Goal: Feedback & Contribution: Leave review/rating

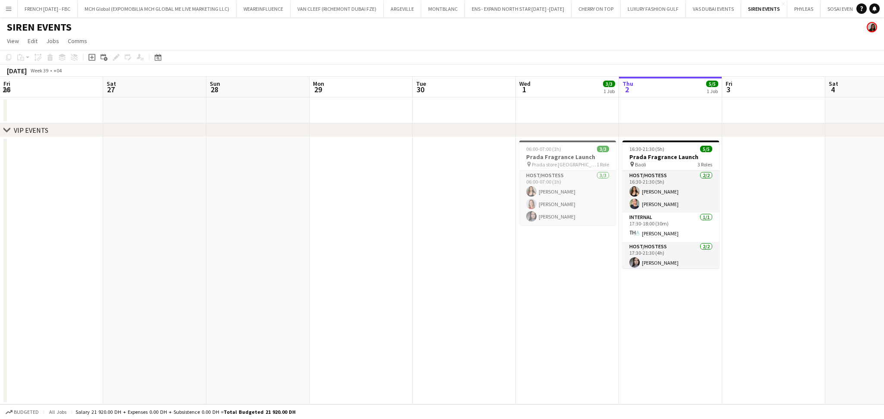
scroll to position [0, 297]
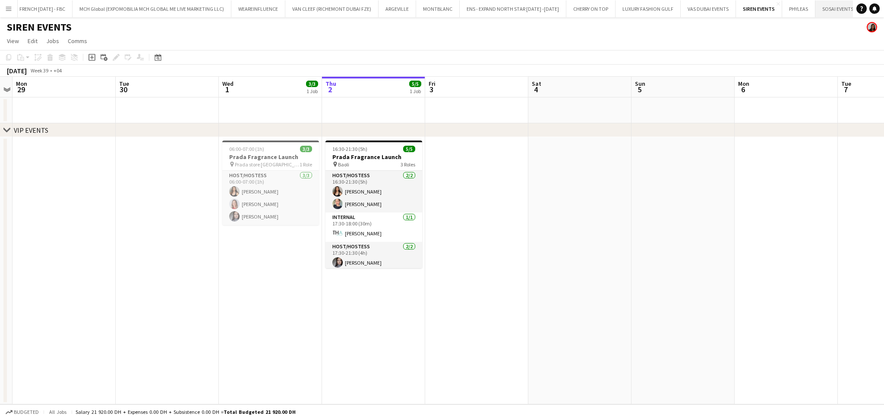
click at [843, 14] on button "SOSAI EVENTS Close" at bounding box center [837, 8] width 45 height 17
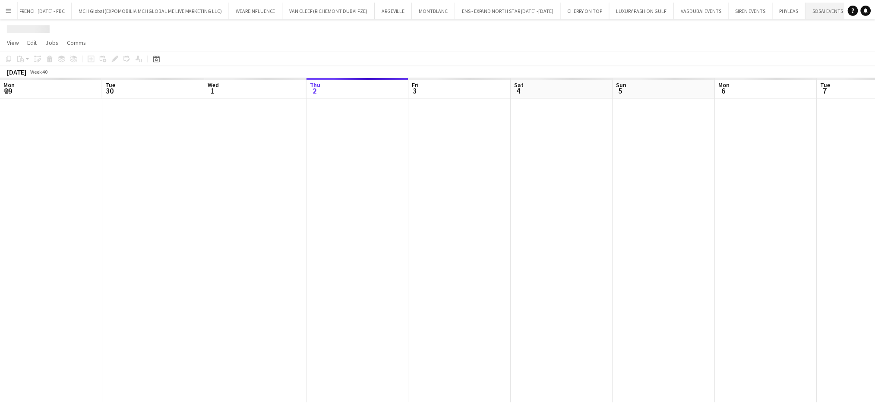
scroll to position [0, 206]
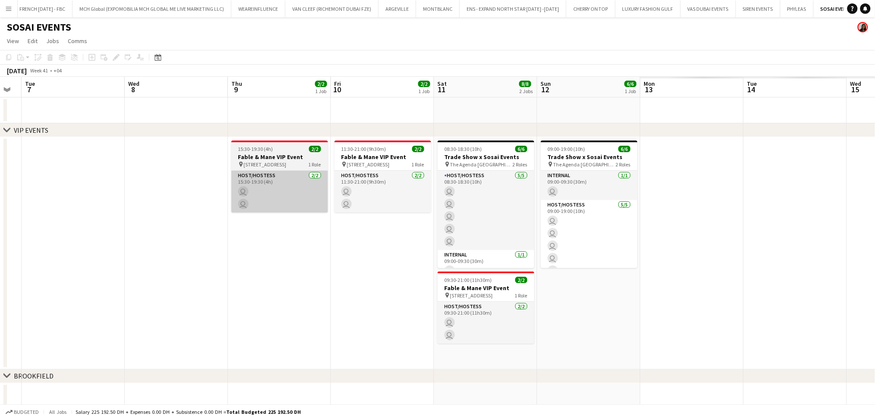
drag, startPoint x: 501, startPoint y: 185, endPoint x: 251, endPoint y: 175, distance: 250.0
click at [182, 175] on app-calendar-viewport "Sat 4 Sun 5 Mon 6 Tue 7 Wed 8 Thu 9 2/2 1 Job Fri 10 2/2 1 Job Sat 11 8/8 2 Job…" at bounding box center [437, 263] width 875 height 372
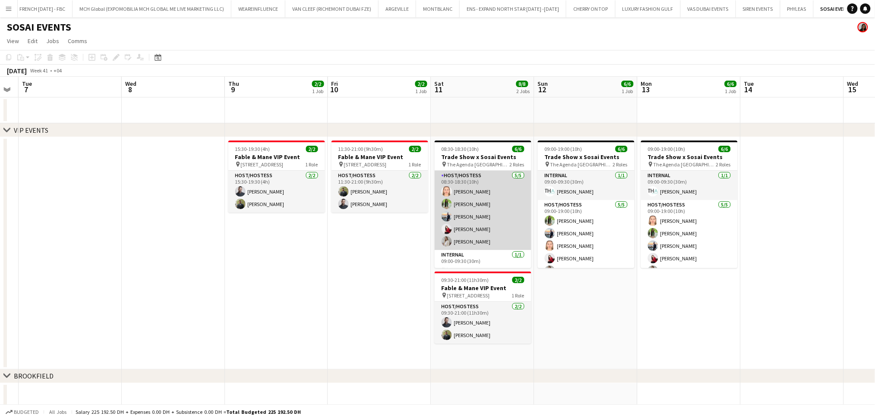
click at [482, 195] on app-card-role "Host/Hostess 5/5 08:30-18:30 (10h) Marija Bozic Jouli Serawan Wael Kharoufah Va…" at bounding box center [482, 210] width 97 height 79
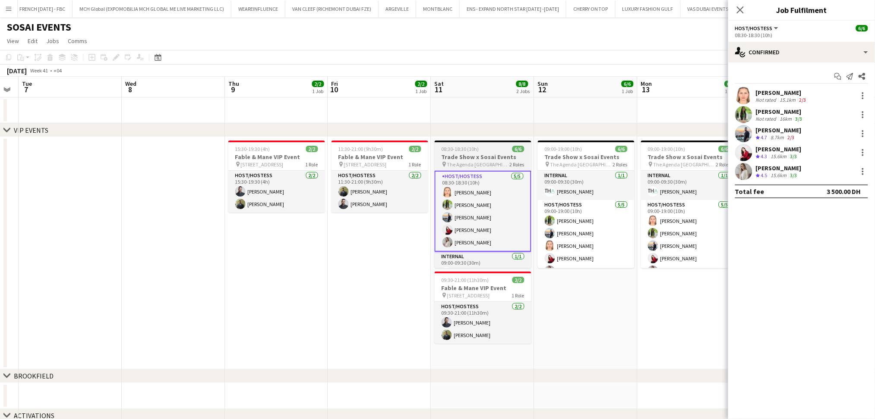
click at [485, 152] on app-job-card "08:30-18:30 (10h) 6/6 Trade Show x Sosai Events pin The Agenda Dubai 2 Roles Ho…" at bounding box center [482, 205] width 97 height 128
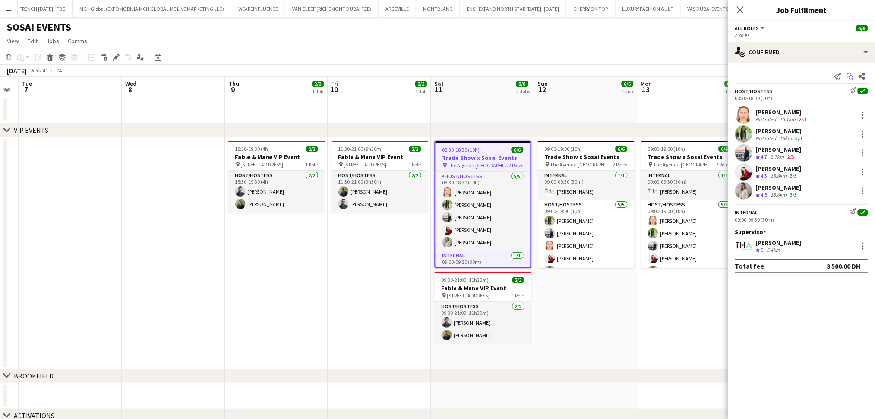
click at [852, 76] on icon at bounding box center [851, 78] width 4 height 4
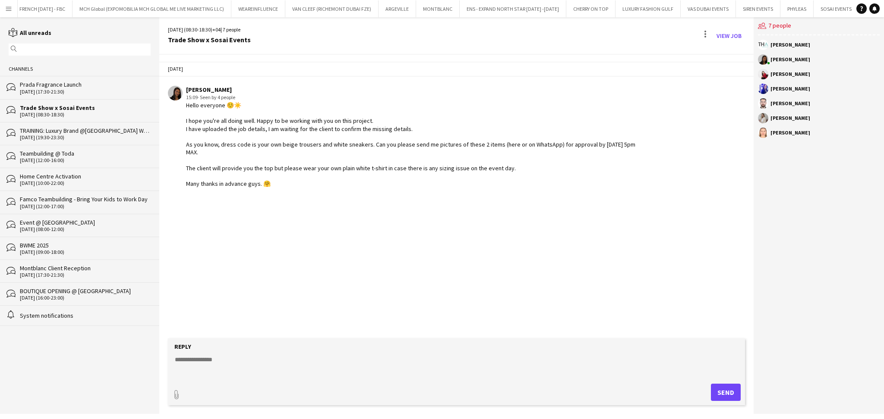
click at [266, 362] on textarea at bounding box center [458, 367] width 568 height 22
paste textarea "***"
type textarea "**********"
click at [722, 388] on button "Send" at bounding box center [726, 392] width 30 height 17
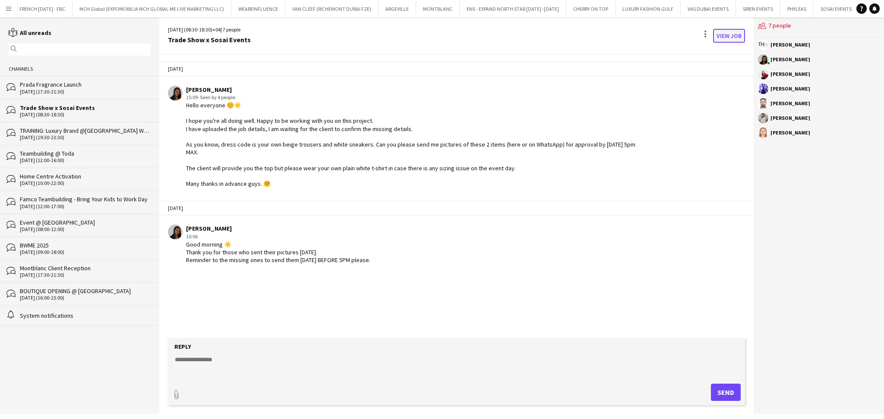
click at [736, 35] on link "View Job" at bounding box center [729, 36] width 32 height 14
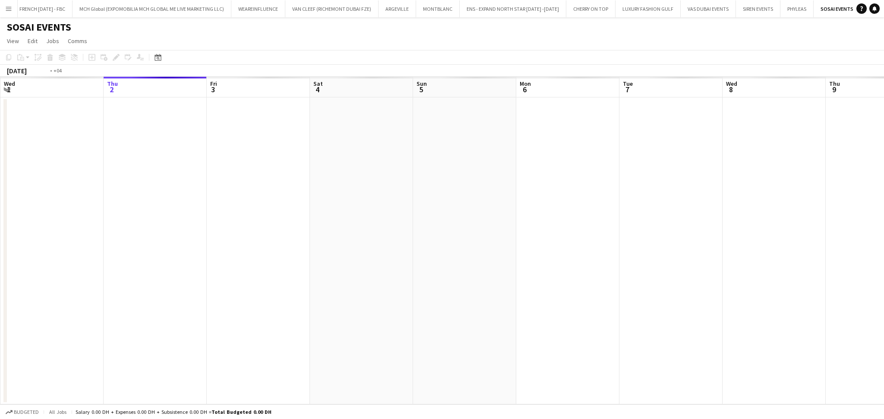
scroll to position [0, 297]
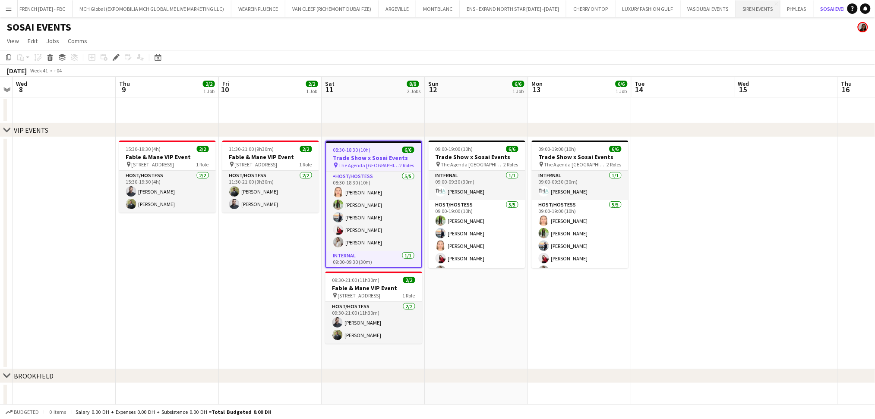
drag, startPoint x: 827, startPoint y: 11, endPoint x: 760, endPoint y: 13, distance: 67.3
click at [760, 13] on div "FRENCH TUESDAY - FBC Close MCH Global (EXPOMOBILIA MCH GLOBAL ME LIVE MARKETING…" at bounding box center [430, 8] width 826 height 17
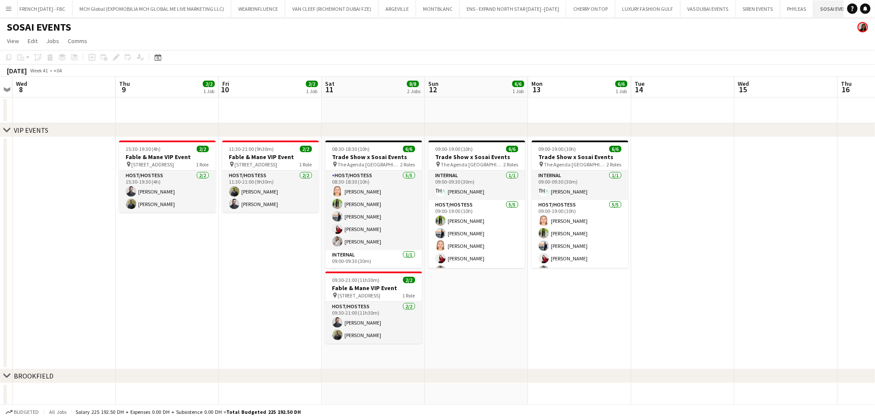
click at [829, 8] on button "SOSAI EVENTS Close" at bounding box center [836, 8] width 47 height 17
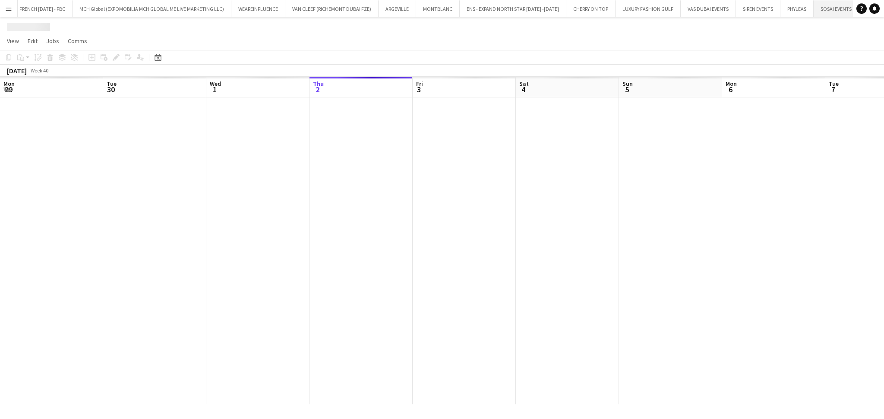
scroll to position [0, 206]
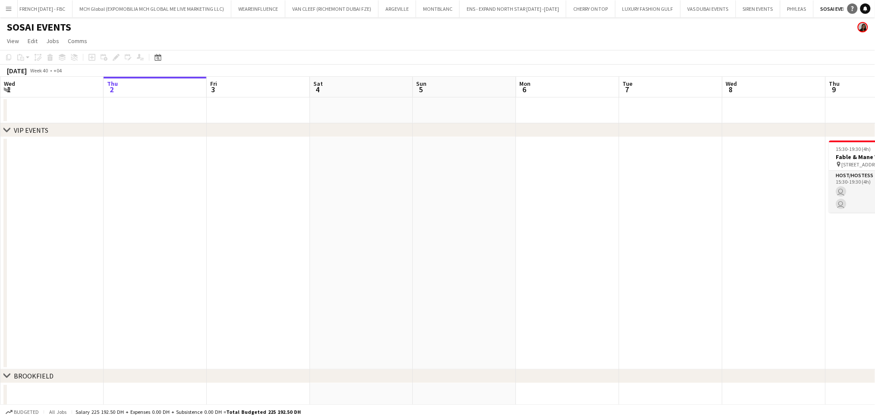
click at [853, 10] on icon "Help" at bounding box center [852, 8] width 5 height 5
click at [834, 43] on app-page-menu "View Day view expanded Day view collapsed Month view Date picker Jump to today …" at bounding box center [437, 42] width 875 height 16
click at [787, 8] on button "PHYLEAS Close" at bounding box center [796, 8] width 33 height 17
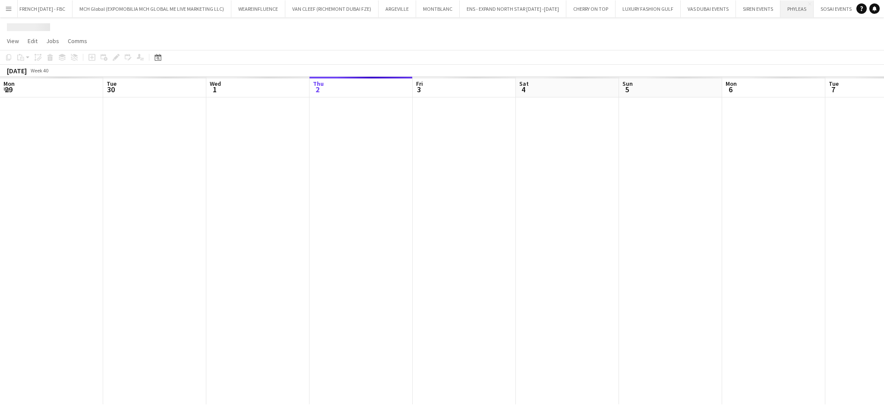
scroll to position [0, 206]
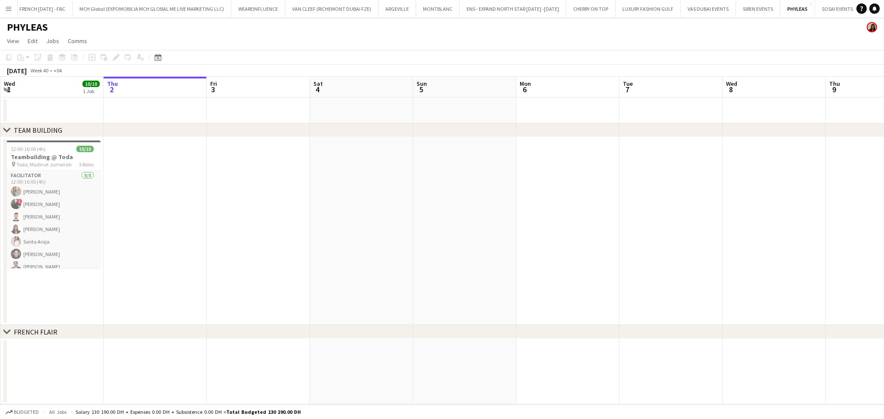
click at [15, 12] on button "Menu" at bounding box center [8, 8] width 17 height 17
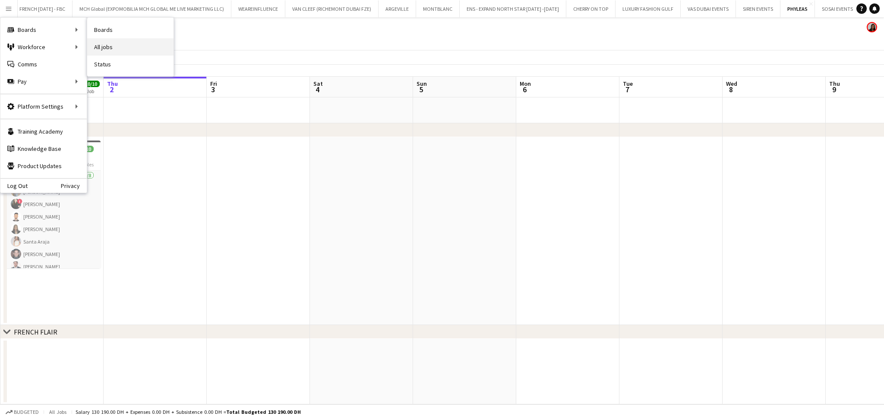
click at [105, 52] on link "All jobs" at bounding box center [130, 46] width 86 height 17
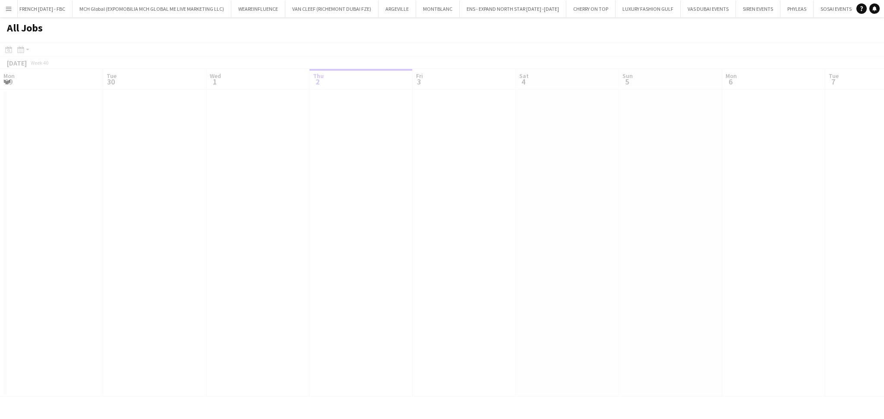
scroll to position [0, 206]
click at [4, 6] on button "Menu" at bounding box center [8, 8] width 17 height 17
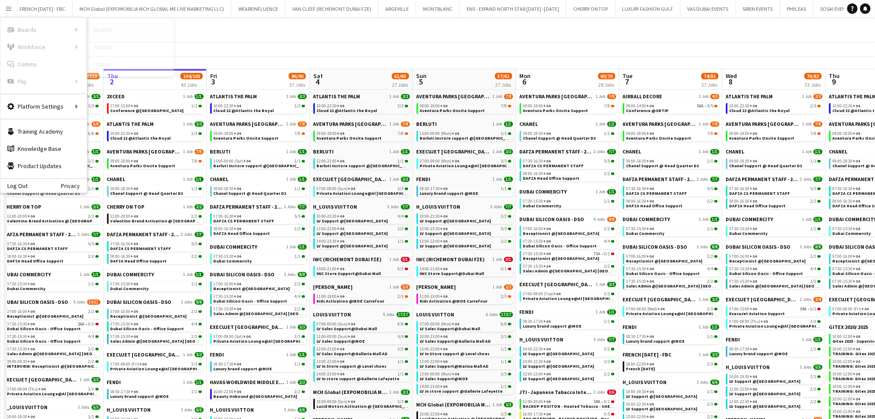
click at [106, 28] on link "Boards" at bounding box center [130, 29] width 86 height 17
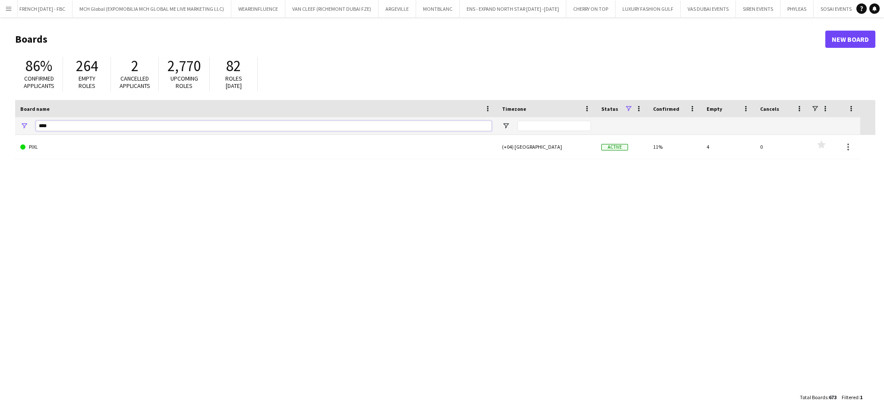
click at [123, 128] on input "****" at bounding box center [264, 126] width 456 height 10
type input "*****"
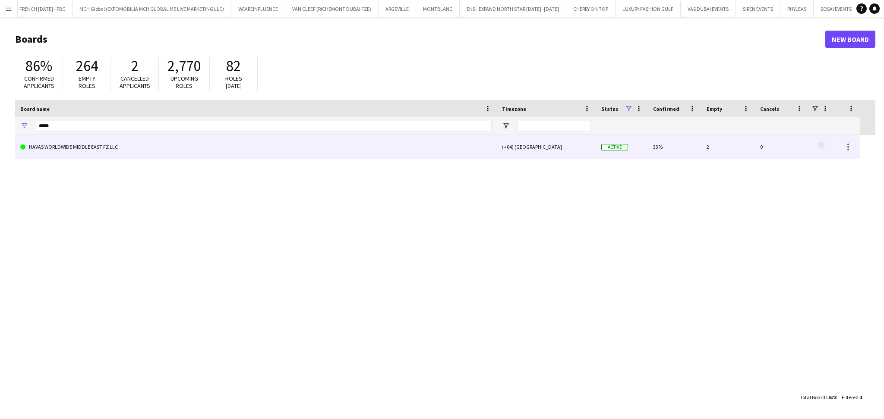
click at [118, 154] on link "HAVAS WORLDWIDE MIDDLE EAST FZ LLC" at bounding box center [255, 147] width 471 height 24
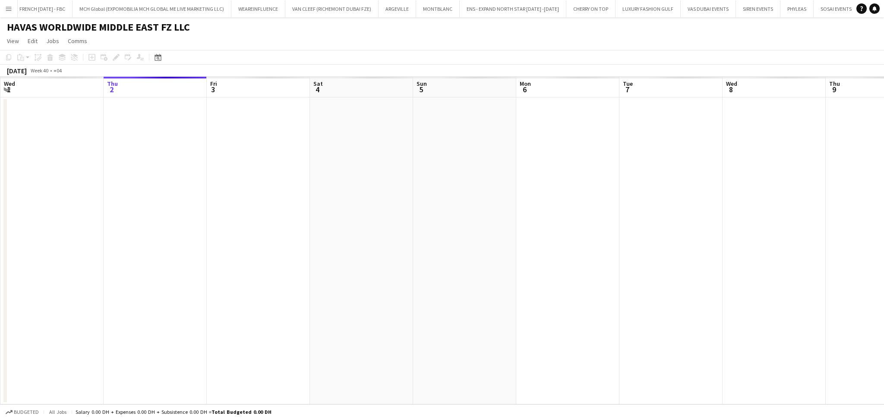
scroll to position [0, 119]
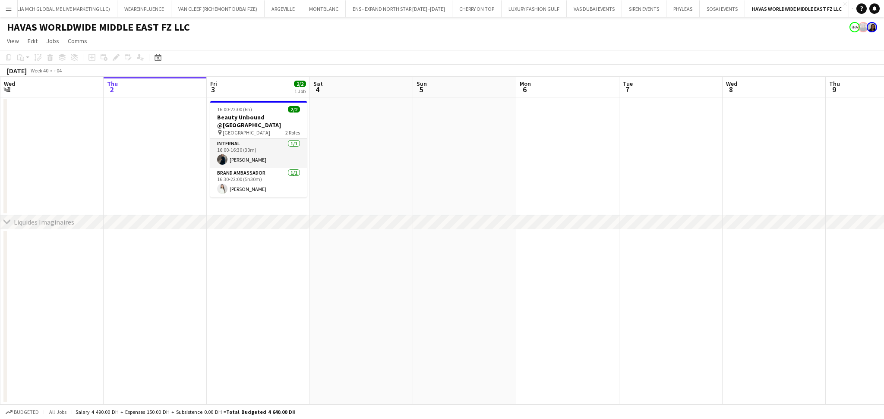
click at [348, 179] on app-date-cell at bounding box center [361, 157] width 103 height 118
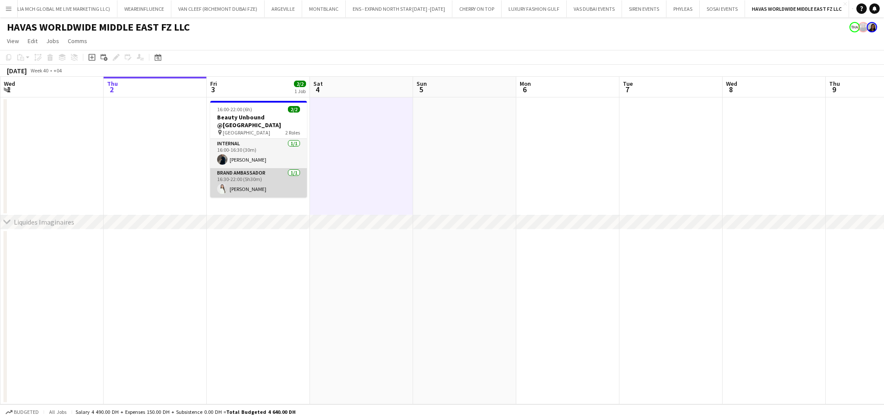
click at [269, 181] on app-card-role "Brand Ambassador 1/1 16:30-22:00 (5h30m) Luna Cafieiro" at bounding box center [258, 182] width 97 height 29
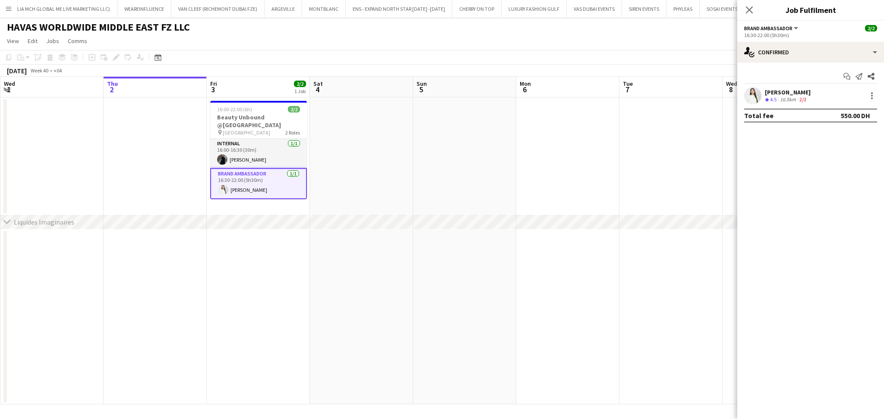
click at [816, 97] on div "Luna Cafieiro Crew rating 4.5 16.5km 2/3" at bounding box center [810, 95] width 147 height 17
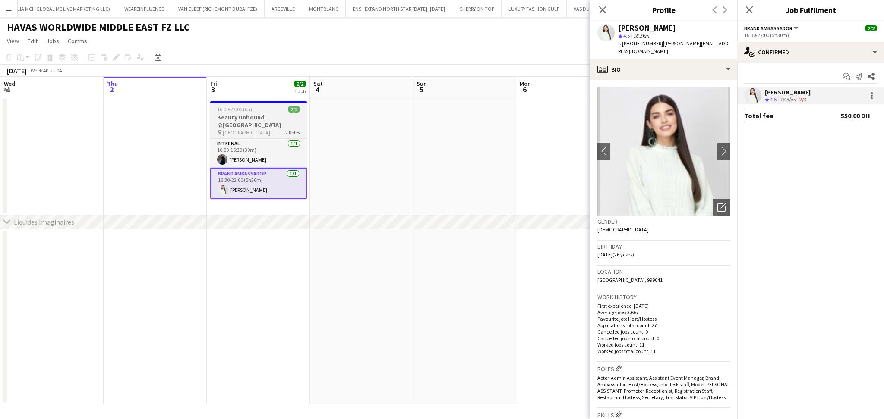
click at [274, 122] on h3 "Beauty Unbound @Palm West Beach" at bounding box center [258, 121] width 97 height 16
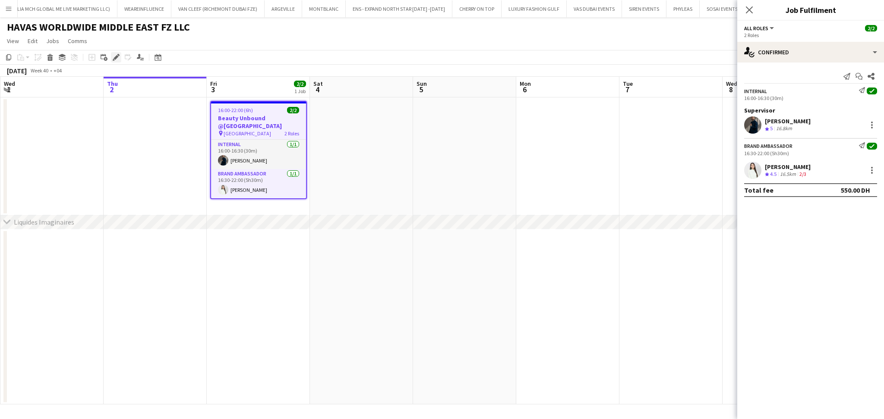
click at [119, 58] on icon "Edit" at bounding box center [116, 57] width 7 height 7
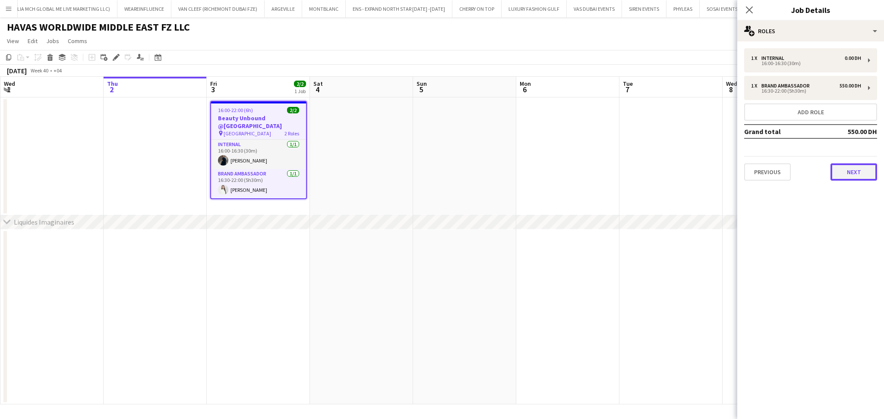
click at [863, 179] on button "Next" at bounding box center [853, 172] width 47 height 17
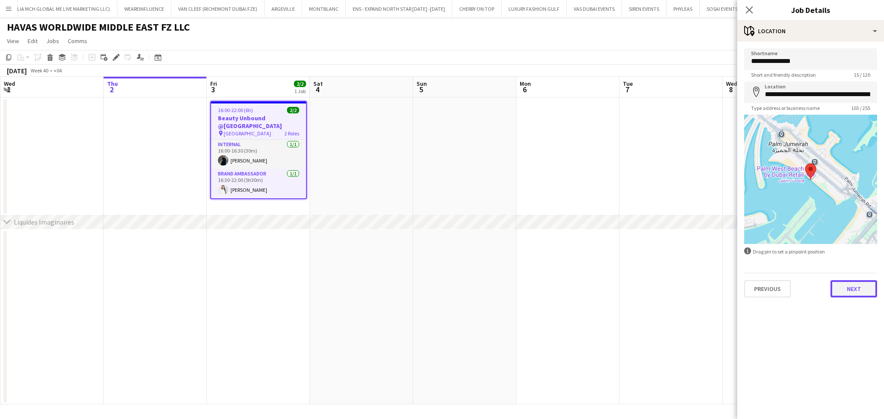
click at [847, 289] on button "Next" at bounding box center [853, 288] width 47 height 17
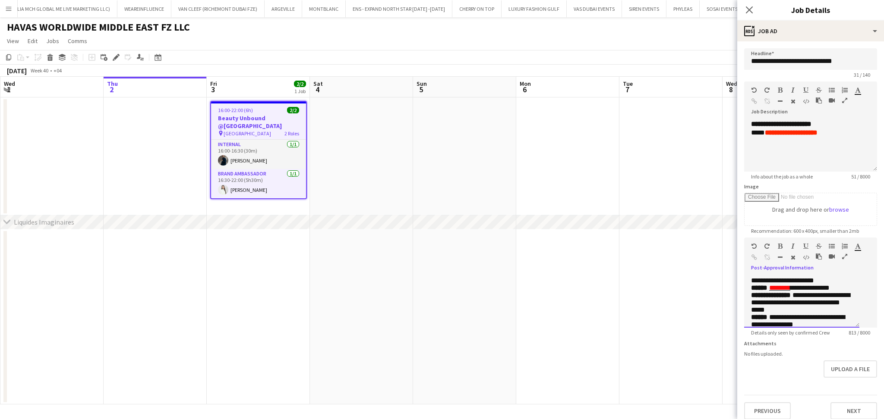
scroll to position [184, 0]
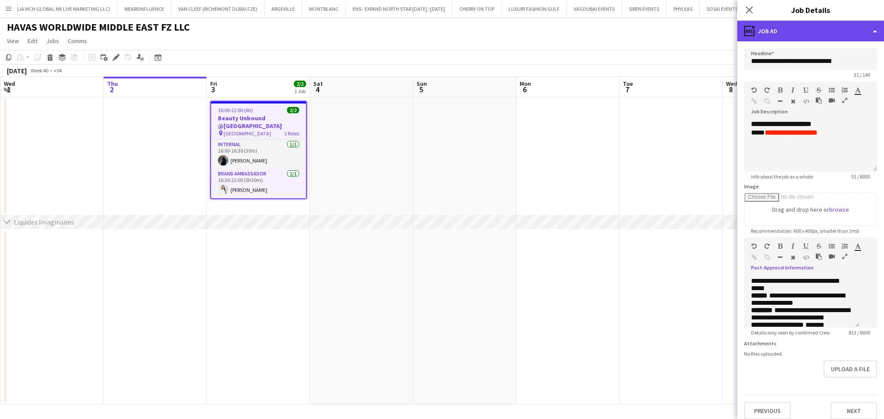
click at [796, 28] on div "ads-window Job Ad" at bounding box center [810, 31] width 147 height 21
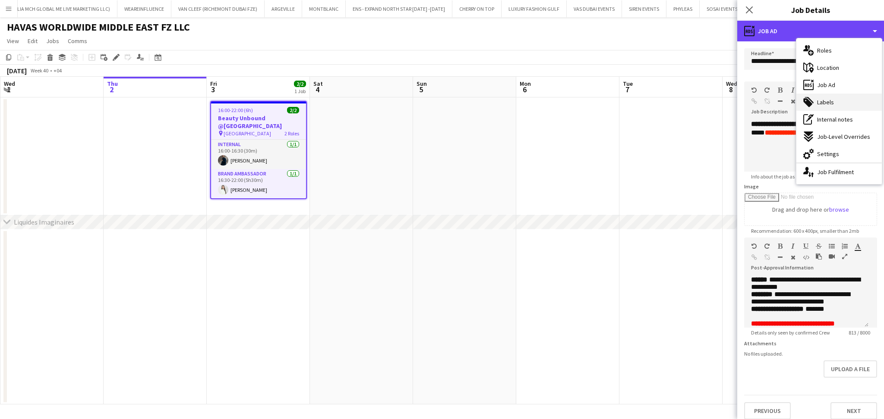
scroll to position [176, 0]
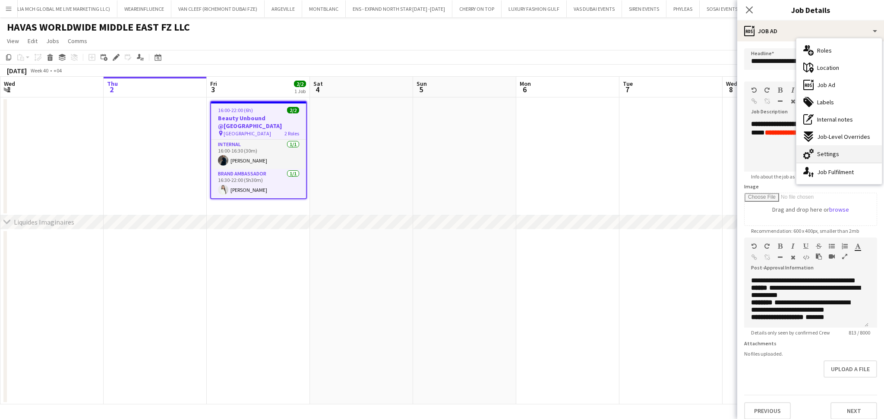
click at [846, 153] on div "cog-double-3 Settings" at bounding box center [838, 153] width 85 height 17
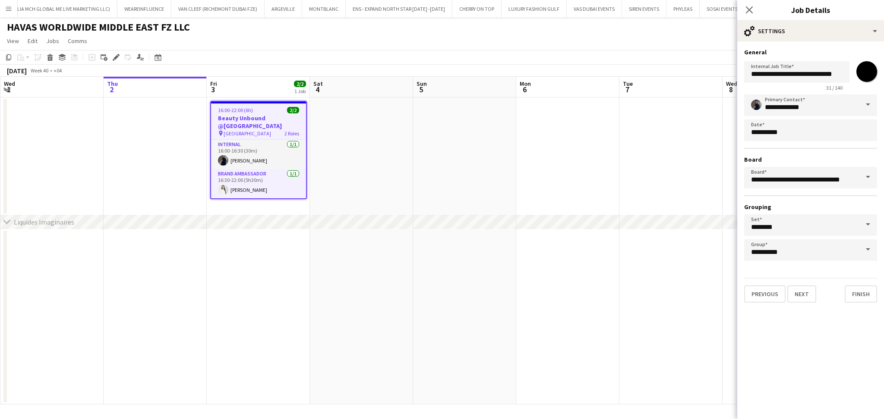
click at [871, 76] on input "*******" at bounding box center [866, 71] width 31 height 31
type input "*******"
click at [775, 107] on input "**********" at bounding box center [810, 105] width 133 height 22
drag, startPoint x: 830, startPoint y: 106, endPoint x: 784, endPoint y: 105, distance: 46.6
click at [784, 105] on input "**********" at bounding box center [810, 105] width 133 height 22
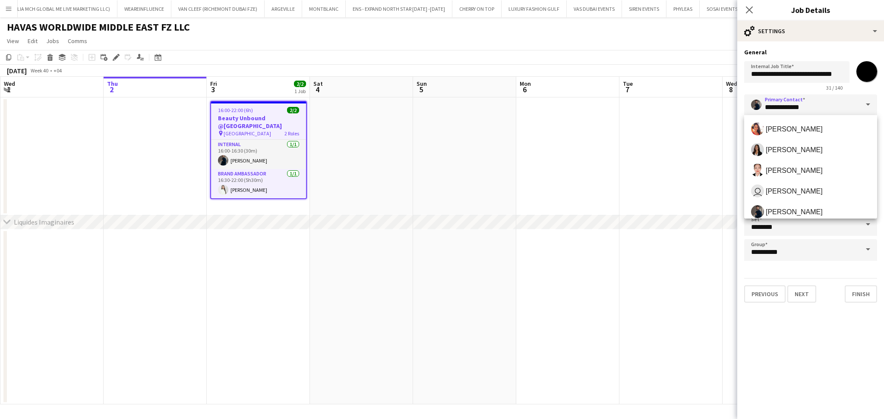
click at [837, 105] on input "**********" at bounding box center [810, 105] width 133 height 22
drag, startPoint x: 838, startPoint y: 105, endPoint x: 701, endPoint y: 105, distance: 137.2
click at [701, 105] on body "Menu Boards Boards Boards All jobs Status Workforce Workforce My Workforce Recr…" at bounding box center [442, 209] width 884 height 419
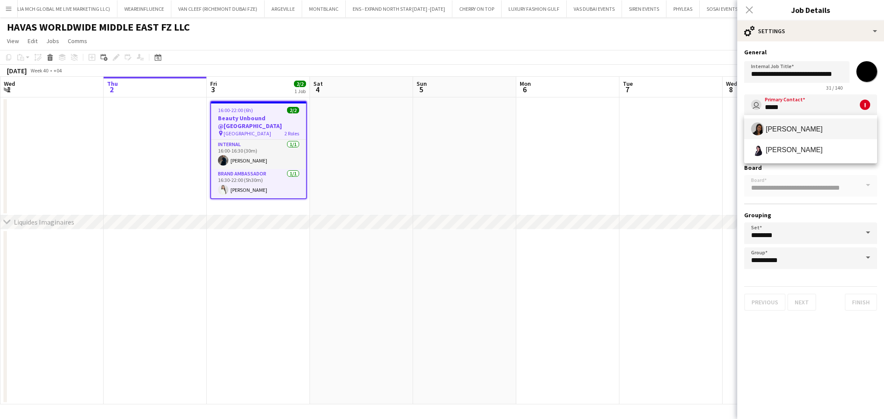
click at [791, 116] on div "Sara Mendhao Sarah Wannous" at bounding box center [810, 139] width 133 height 48
click at [793, 120] on div "Sara Mendhao Sarah Wannous" at bounding box center [810, 139] width 133 height 48
click at [795, 123] on span "Sara Mendhao" at bounding box center [810, 129] width 119 height 13
type input "**********"
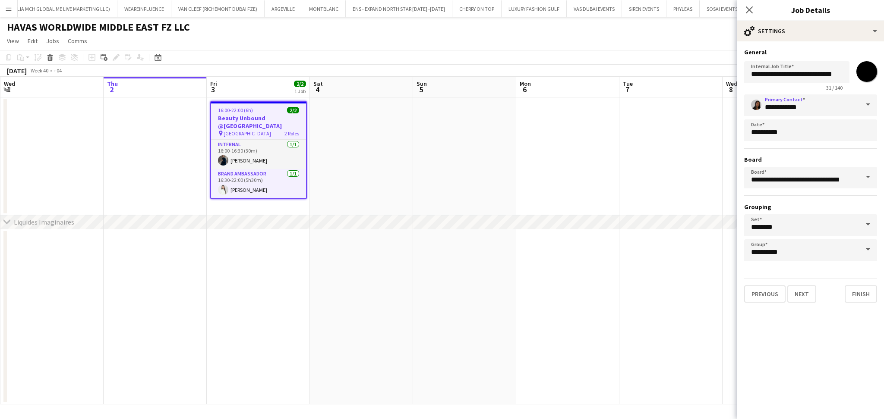
click at [561, 122] on app-date-cell at bounding box center [567, 157] width 103 height 118
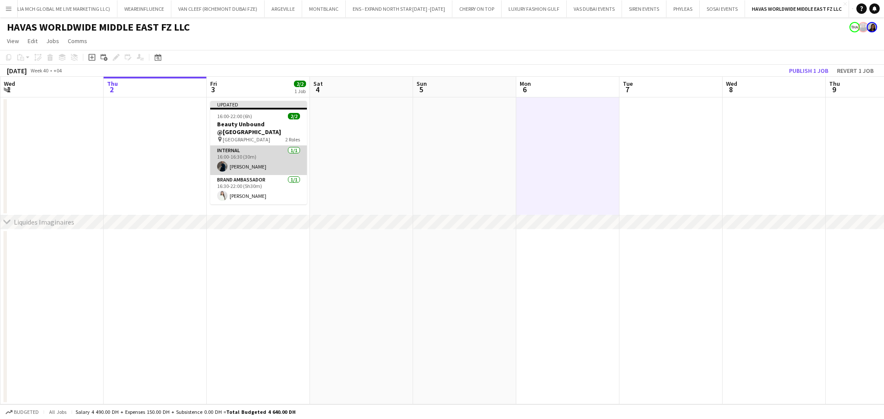
click at [236, 156] on app-card-role "Internal 1/1 16:00-16:30 (30m) Mohamed STAFF" at bounding box center [258, 160] width 97 height 29
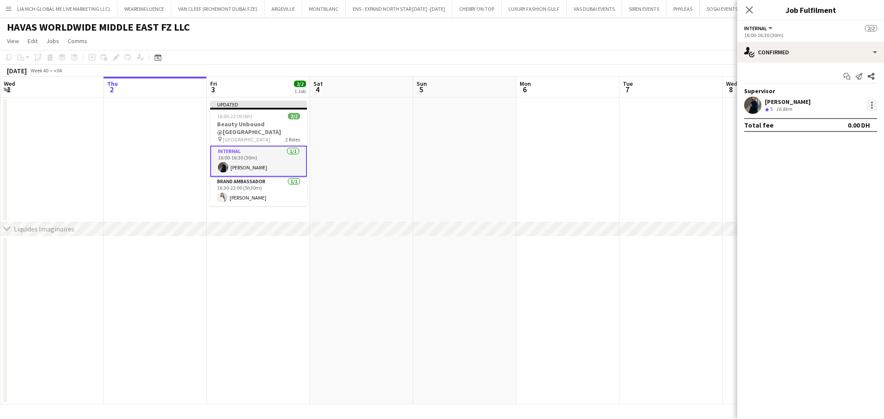
click at [872, 108] on div at bounding box center [872, 108] width 2 height 2
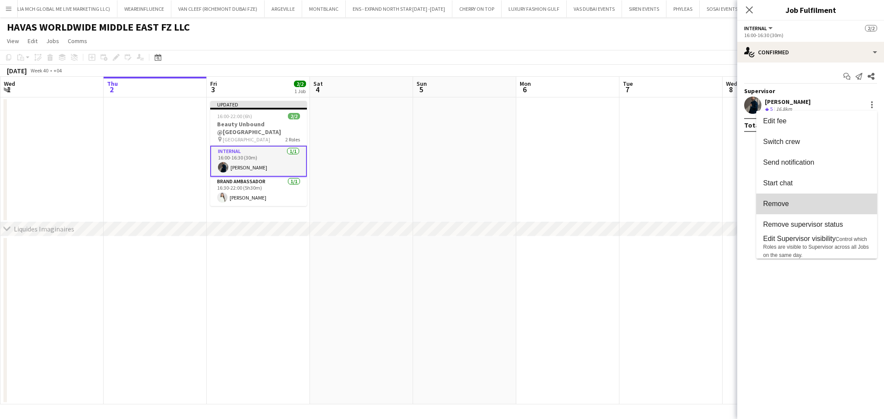
click at [846, 207] on span "Remove" at bounding box center [816, 204] width 107 height 8
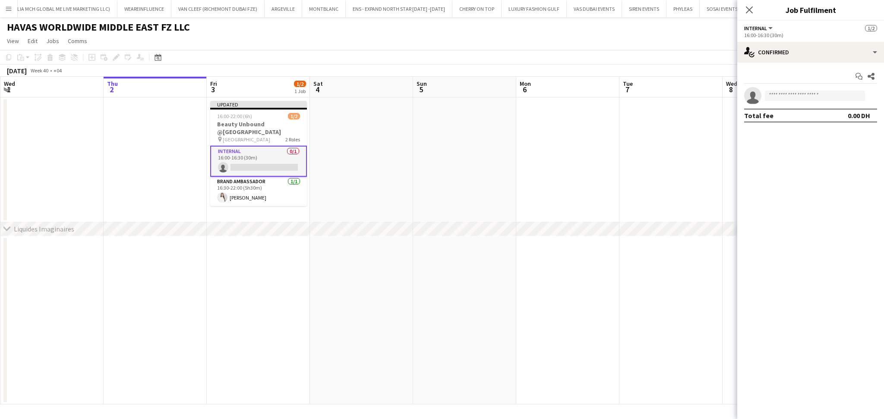
click at [830, 102] on app-invite-slot "single-neutral-actions" at bounding box center [810, 95] width 147 height 17
click at [830, 95] on input at bounding box center [815, 96] width 100 height 10
type input "**********"
click at [815, 110] on span "Sara STAFF Active" at bounding box center [814, 107] width 86 height 7
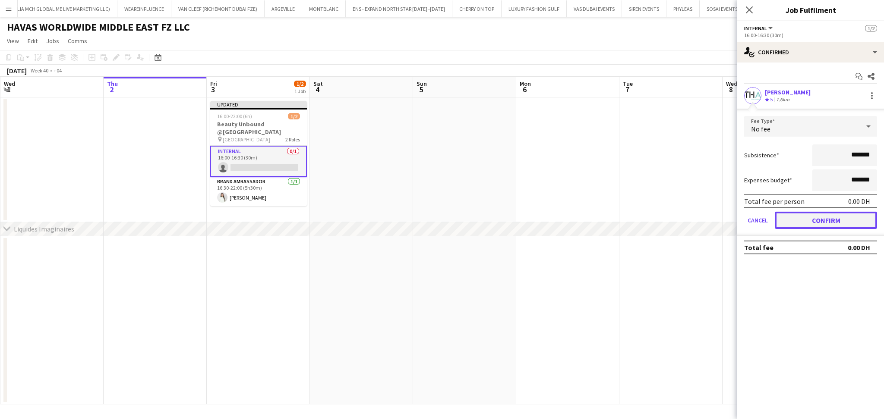
click at [850, 219] on button "Confirm" at bounding box center [825, 220] width 102 height 17
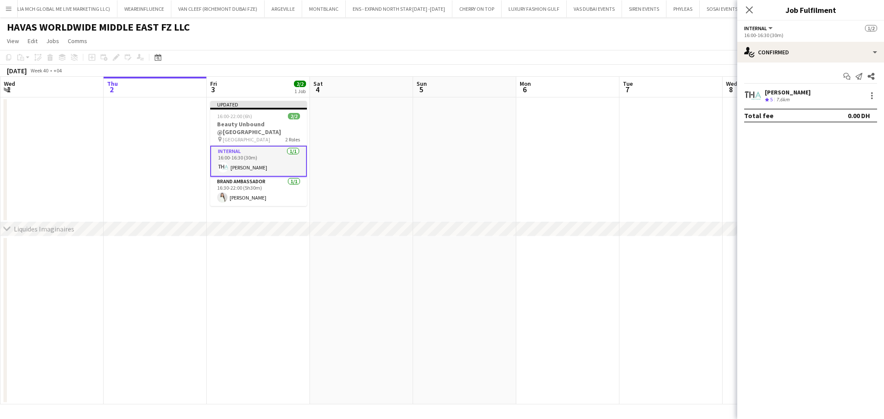
click at [648, 139] on app-date-cell at bounding box center [670, 160] width 103 height 125
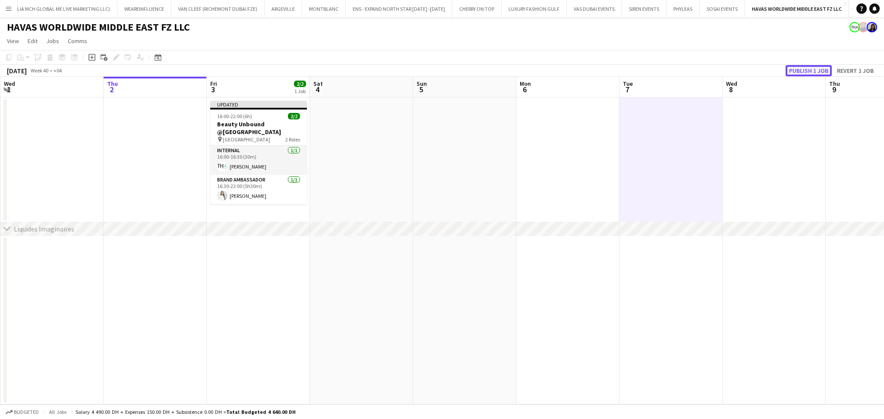
click at [796, 69] on button "Publish 1 job" at bounding box center [808, 70] width 46 height 11
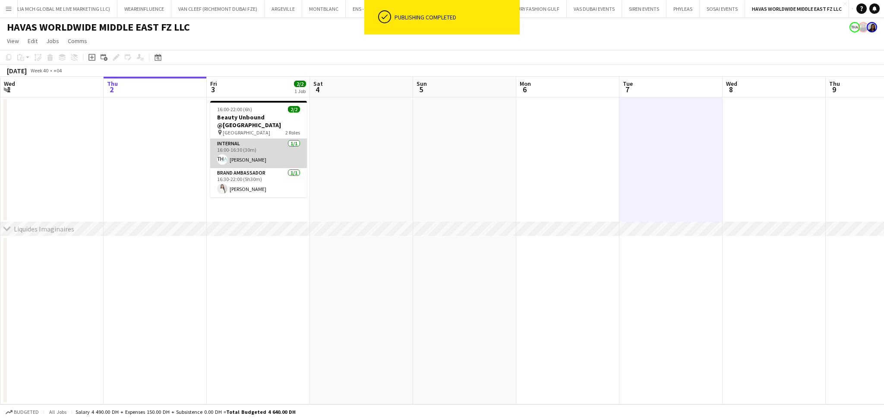
click at [264, 147] on app-card-role "Internal 1/1 16:00-16:30 (30m) Sara STAFF" at bounding box center [258, 153] width 97 height 29
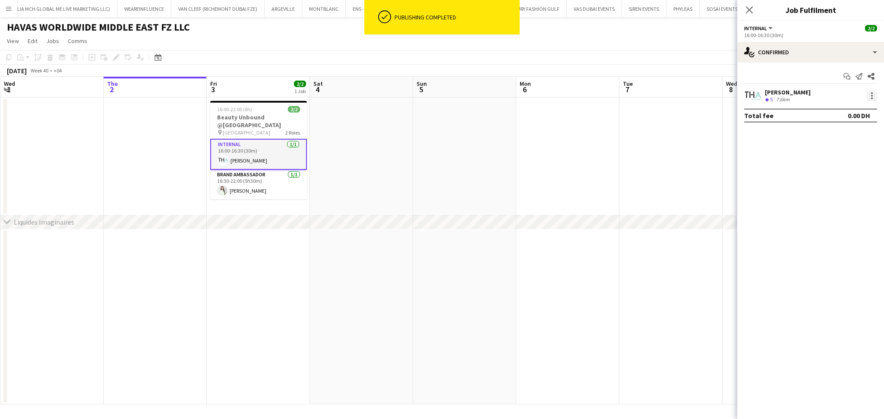
click at [867, 96] on div at bounding box center [871, 96] width 10 height 10
click at [847, 214] on span "Set as supervisor" at bounding box center [843, 214] width 54 height 7
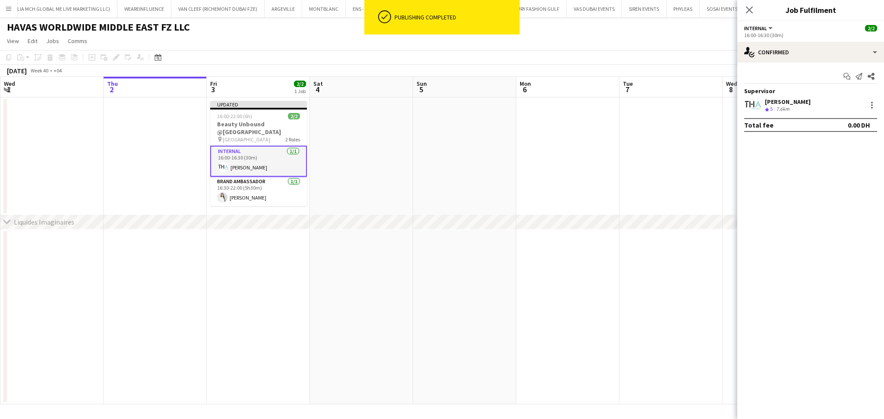
click at [665, 168] on app-date-cell at bounding box center [670, 157] width 103 height 118
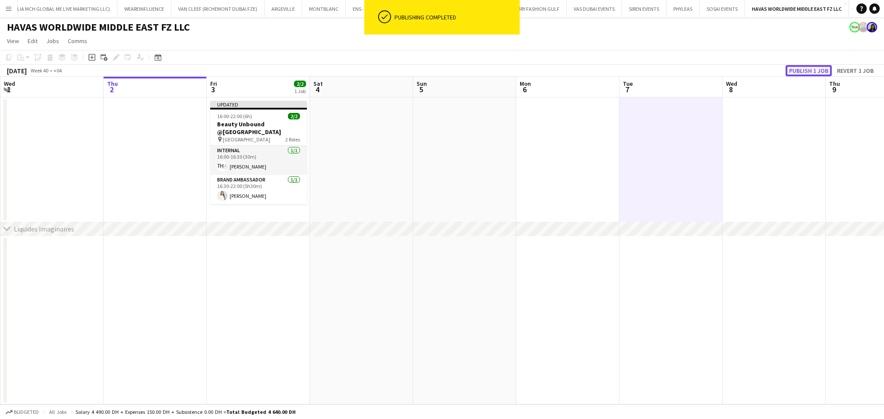
click at [817, 70] on button "Publish 1 job" at bounding box center [808, 70] width 46 height 11
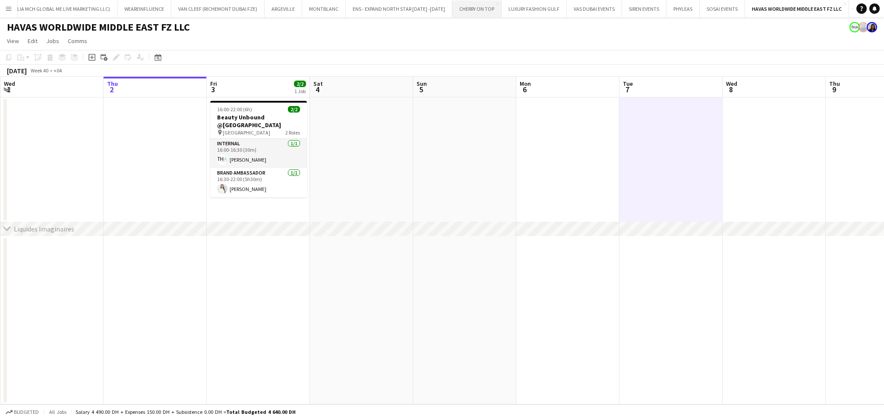
click at [483, 10] on button "CHERRY ON TOP Close" at bounding box center [476, 8] width 49 height 17
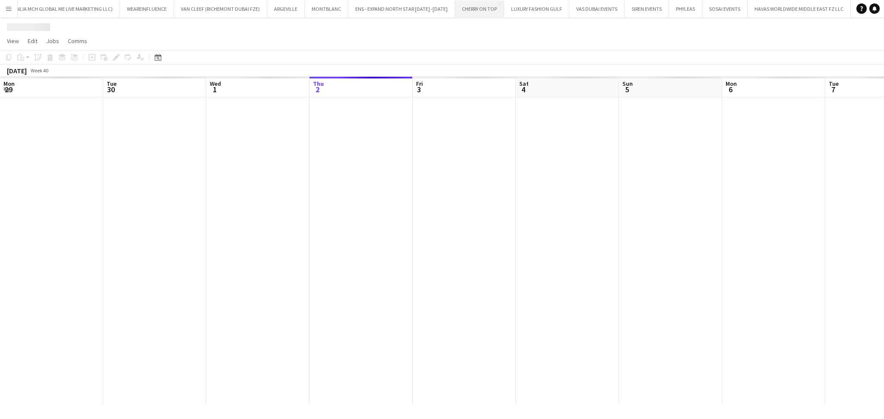
scroll to position [0, 206]
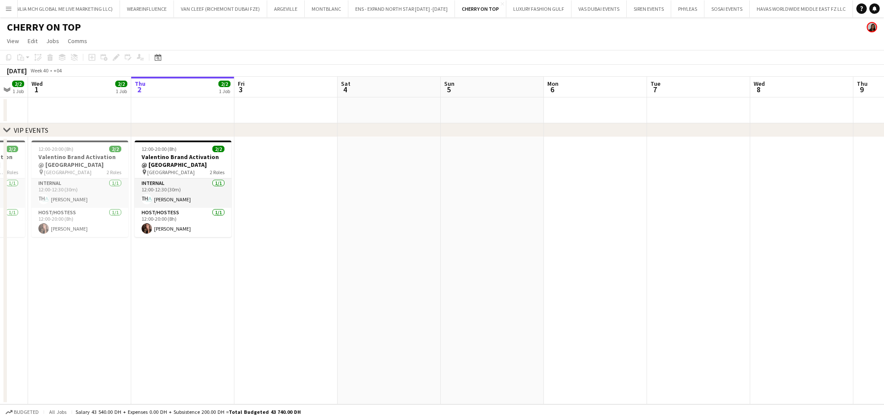
drag, startPoint x: 246, startPoint y: 268, endPoint x: 274, endPoint y: 270, distance: 28.1
click at [274, 270] on app-calendar-viewport "Mon 29 2/2 1 Job Tue 30 2/2 1 Job Wed 1 2/2 1 Job Thu 2 2/2 1 Job Fri 3 Sat 4 S…" at bounding box center [442, 241] width 884 height 328
click at [783, 10] on button "HAVAS WORLDWIDE MIDDLE EAST FZ LLC Close" at bounding box center [800, 8] width 103 height 17
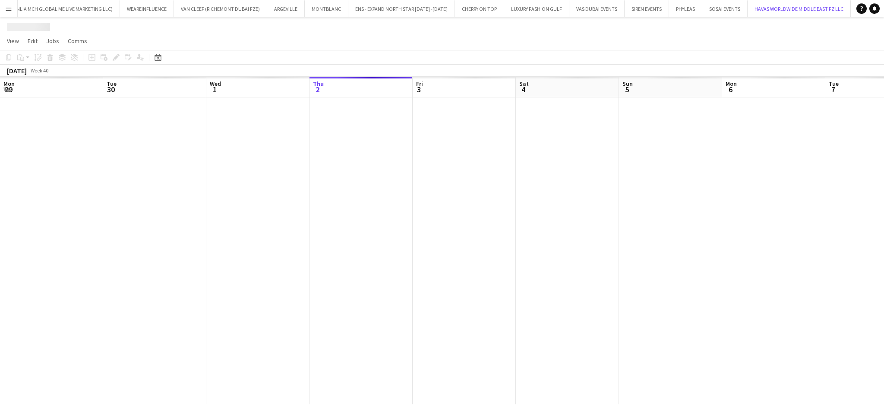
scroll to position [0, 206]
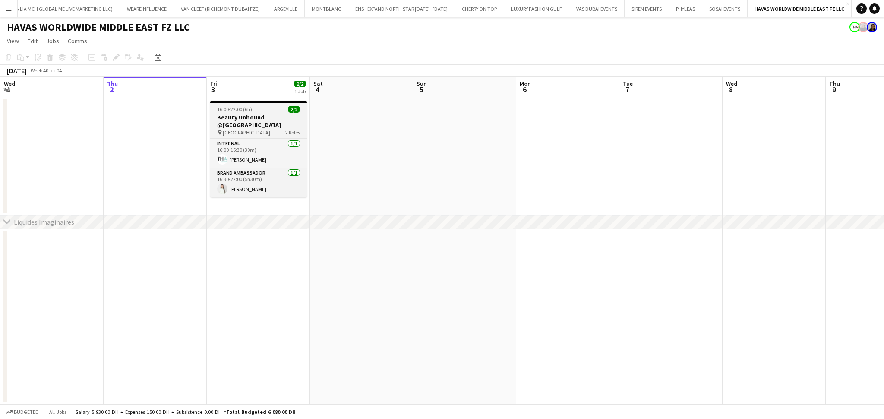
click at [255, 113] on h3 "Beauty Unbound @Palm West Beach" at bounding box center [258, 121] width 97 height 16
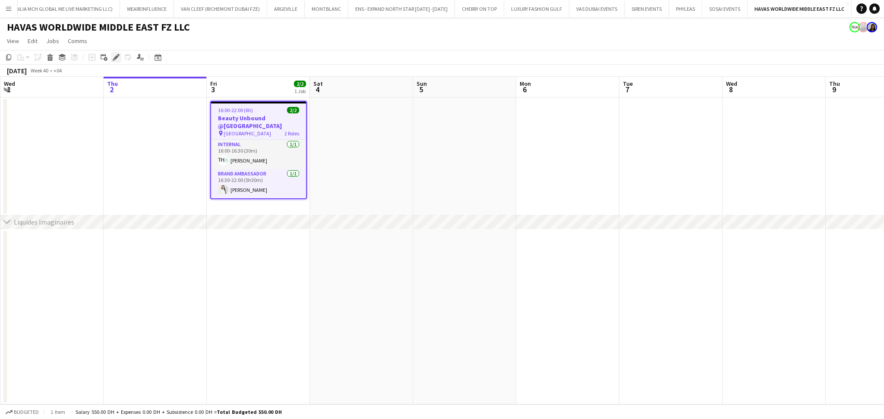
click at [116, 58] on icon at bounding box center [115, 57] width 5 height 5
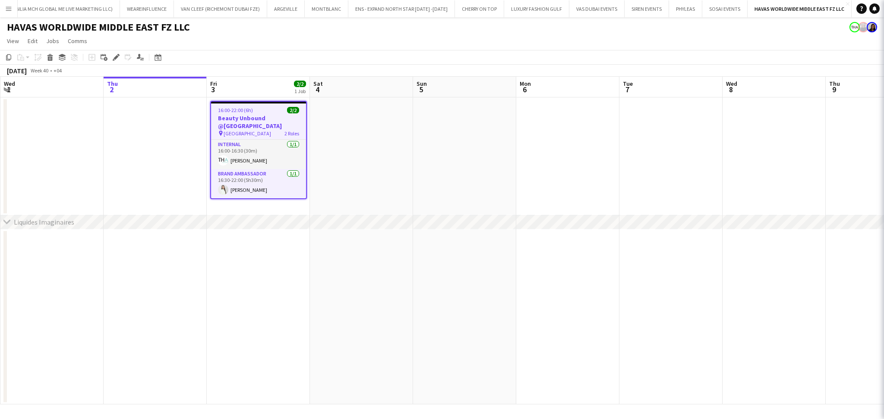
type input "**********"
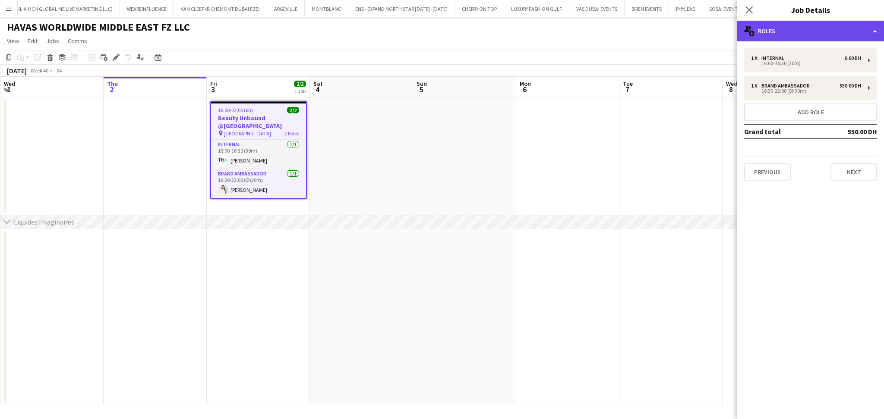
click at [839, 35] on div "multiple-users-add Roles" at bounding box center [810, 31] width 147 height 21
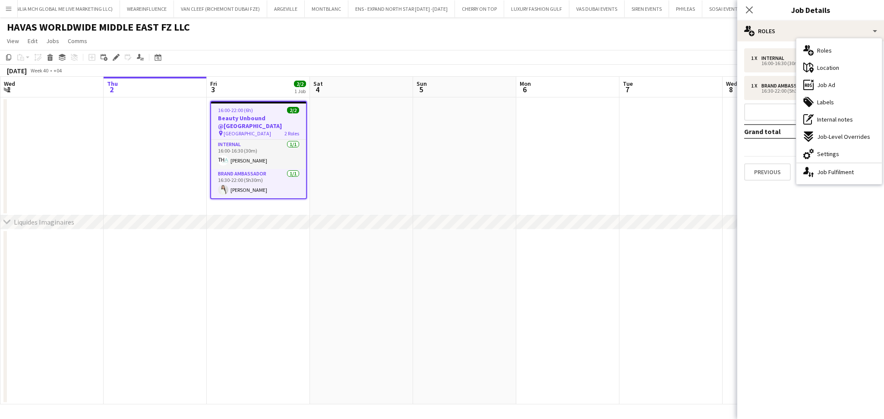
click at [864, 259] on mat-expansion-panel "pencil3 General details 1 x Internal 0.00 DH 16:00-16:30 (30m) 1 x Brand Ambass…" at bounding box center [810, 230] width 147 height 378
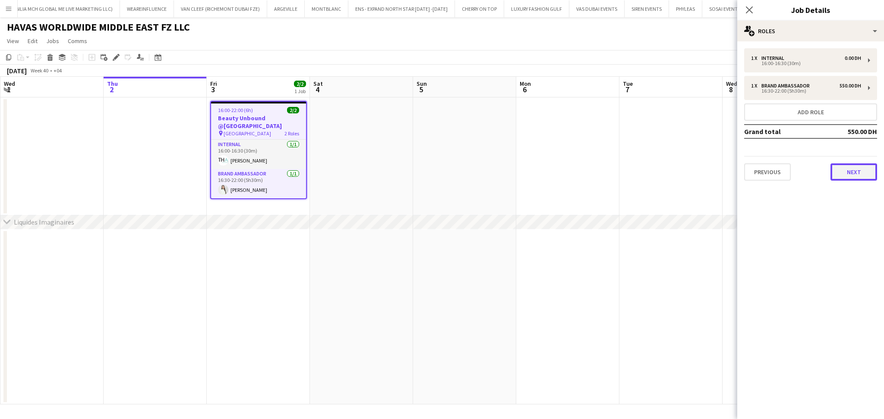
click at [852, 175] on button "Next" at bounding box center [853, 172] width 47 height 17
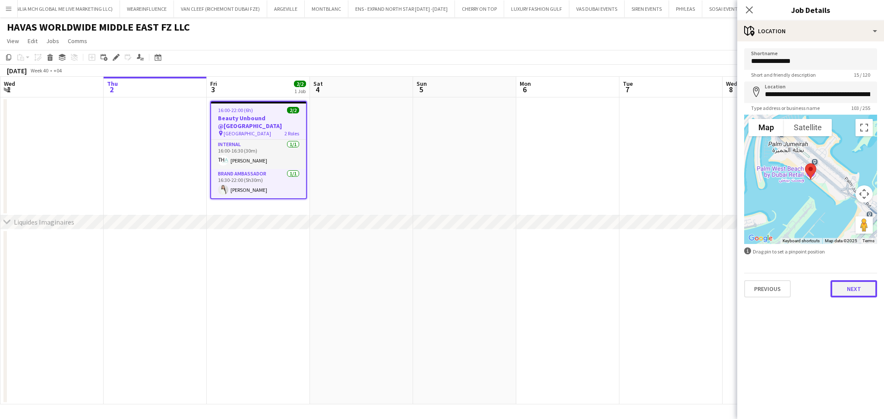
click at [844, 294] on button "Next" at bounding box center [853, 288] width 47 height 17
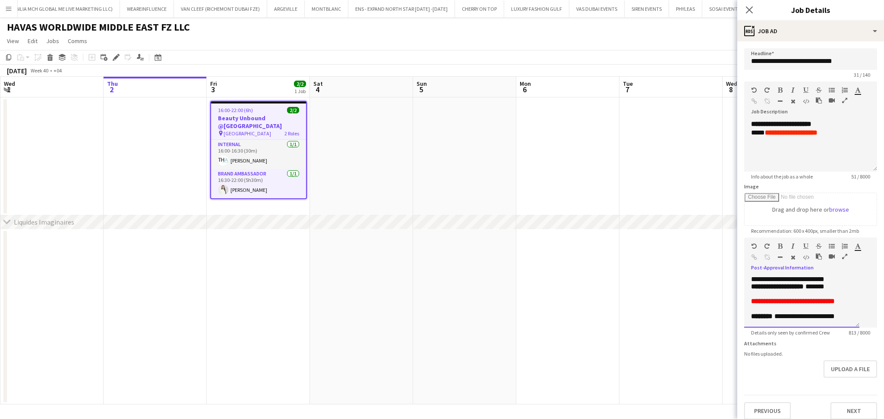
scroll to position [299, 0]
click at [433, 170] on app-date-cell at bounding box center [464, 157] width 103 height 118
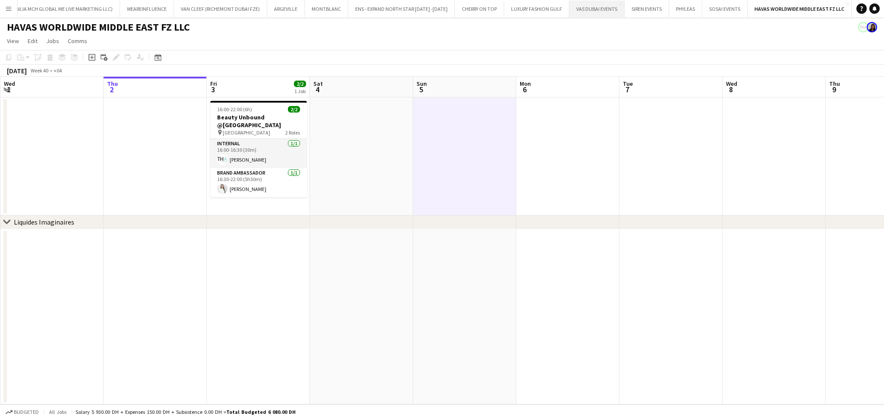
click at [585, 13] on button "VAS DUBAI EVENTS Close" at bounding box center [596, 8] width 55 height 17
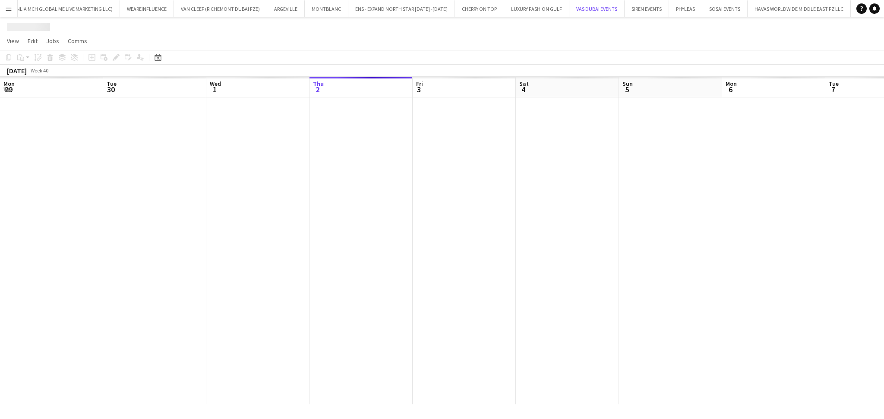
scroll to position [0, 206]
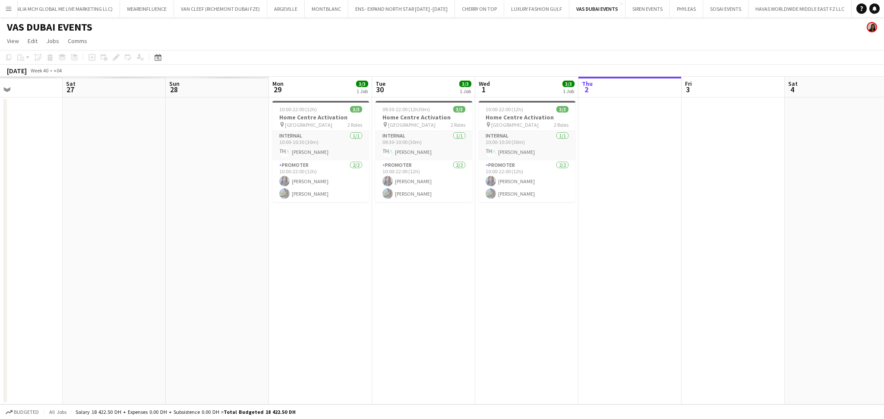
drag, startPoint x: 540, startPoint y: 324, endPoint x: 639, endPoint y: 313, distance: 99.8
click at [722, 316] on app-calendar-viewport "Wed 24 Thu 25 Fri 26 Sat 27 Sun 28 Mon 29 3/3 1 Job Tue 30 3/3 1 Job Wed 1 3/3 …" at bounding box center [442, 241] width 884 height 328
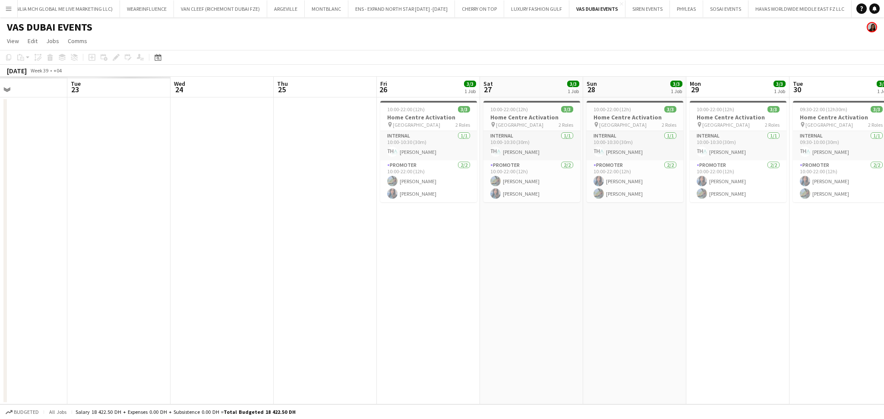
scroll to position [0, 192]
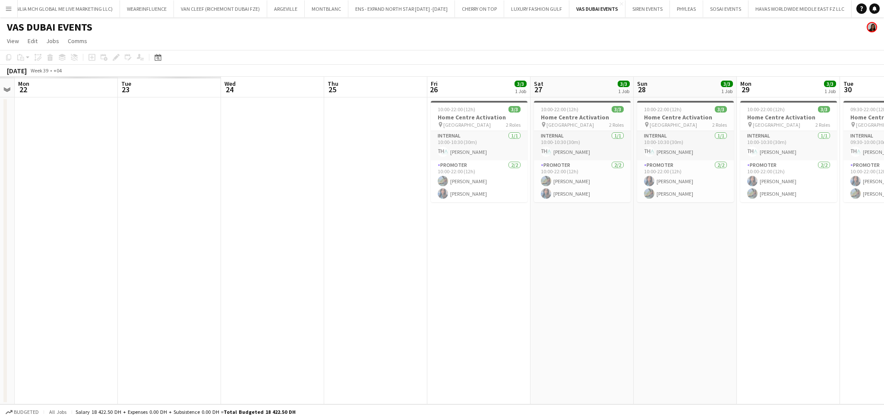
drag, startPoint x: 315, startPoint y: 302, endPoint x: 837, endPoint y: 286, distance: 521.9
click at [837, 286] on app-calendar-viewport "Sat 20 Sun 21 Mon 22 Tue 23 Wed 24 Thu 25 Fri 26 3/3 1 Job Sat 27 3/3 1 Job Sun…" at bounding box center [442, 241] width 884 height 328
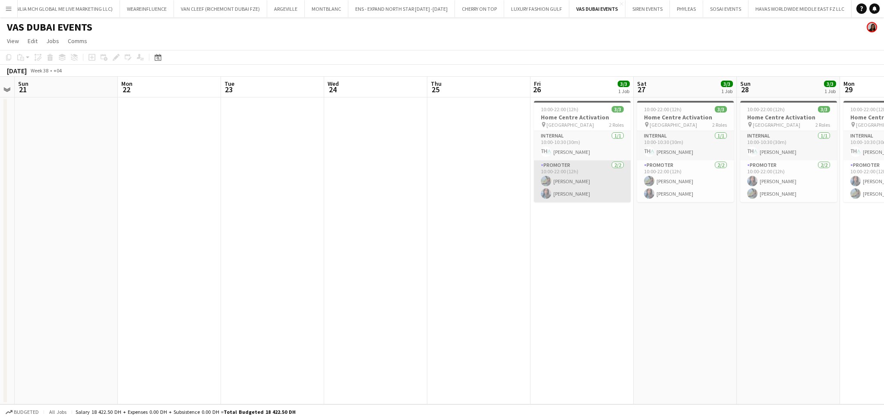
click at [583, 183] on app-card-role "Promoter 2/2 10:00-22:00 (12h) Heba Ibrahim Ghadeer Naser" at bounding box center [582, 182] width 97 height 42
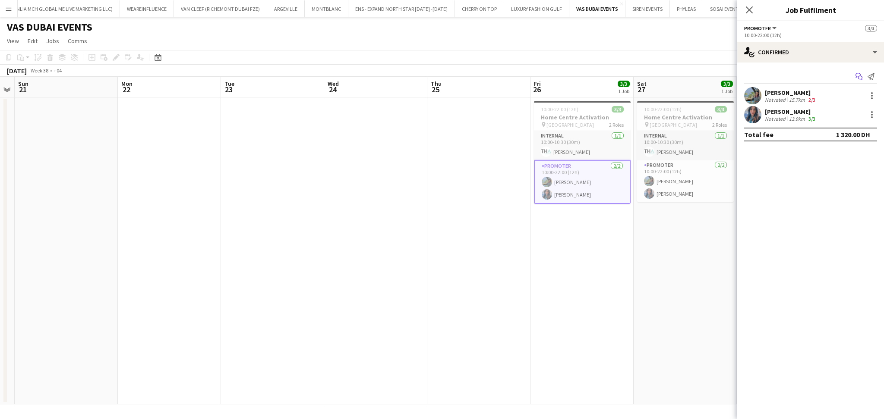
click at [856, 79] on icon "Start chat" at bounding box center [858, 76] width 7 height 7
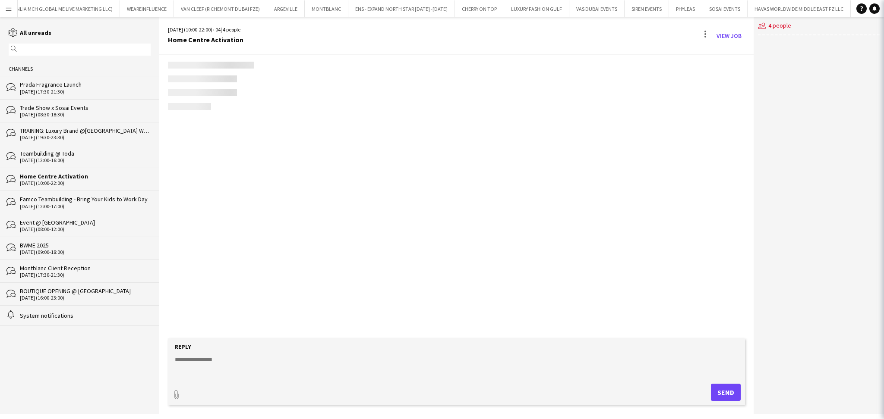
scroll to position [1115, 0]
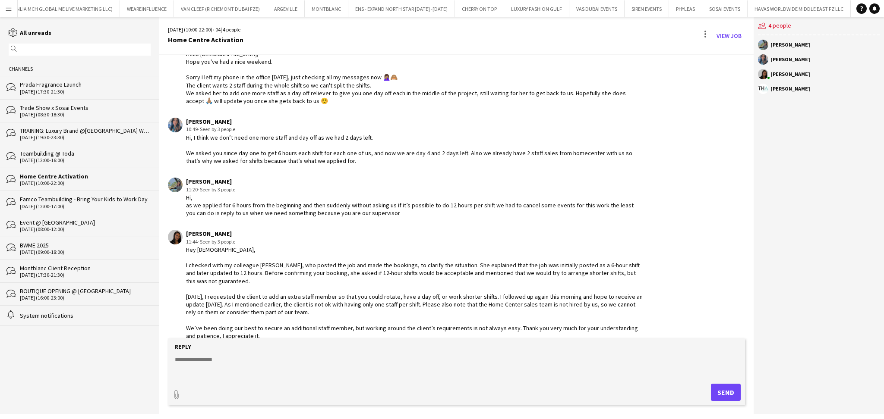
click at [252, 362] on textarea at bounding box center [458, 367] width 568 height 22
paste textarea "**********"
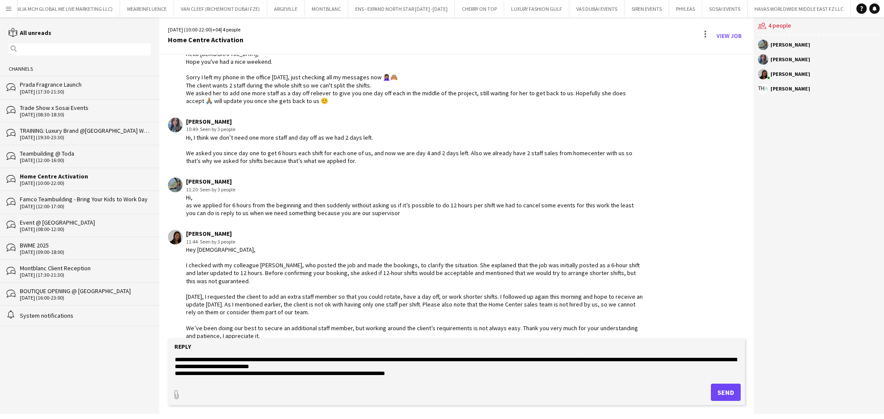
type textarea "**********"
click at [729, 393] on button "Send" at bounding box center [726, 392] width 30 height 17
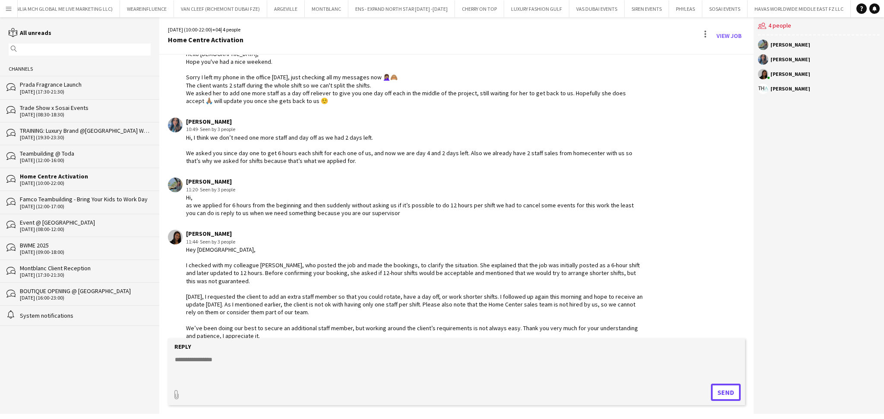
scroll to position [1183, 0]
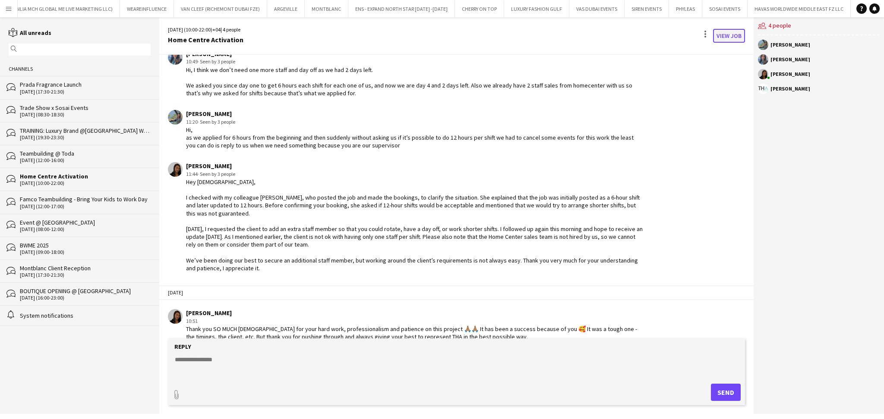
click at [730, 38] on link "View Job" at bounding box center [729, 36] width 32 height 14
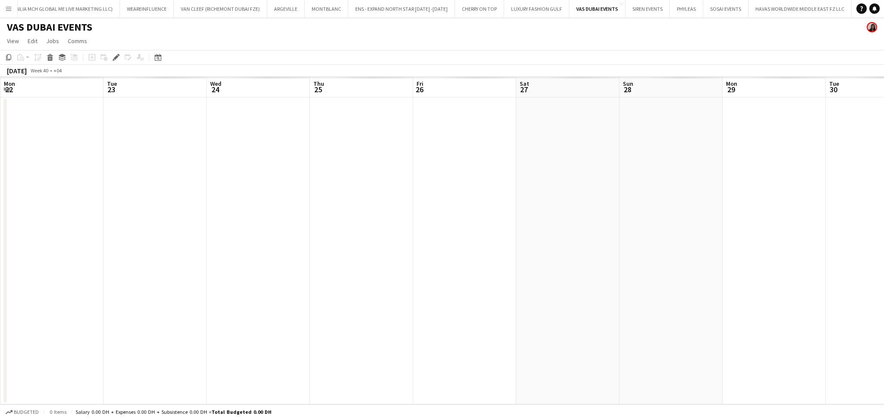
scroll to position [0, 297]
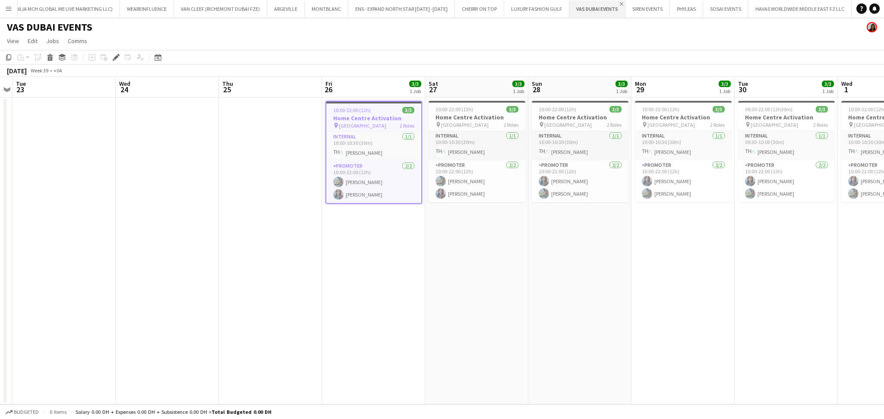
click at [620, 3] on app-icon "Close" at bounding box center [621, 3] width 3 height 3
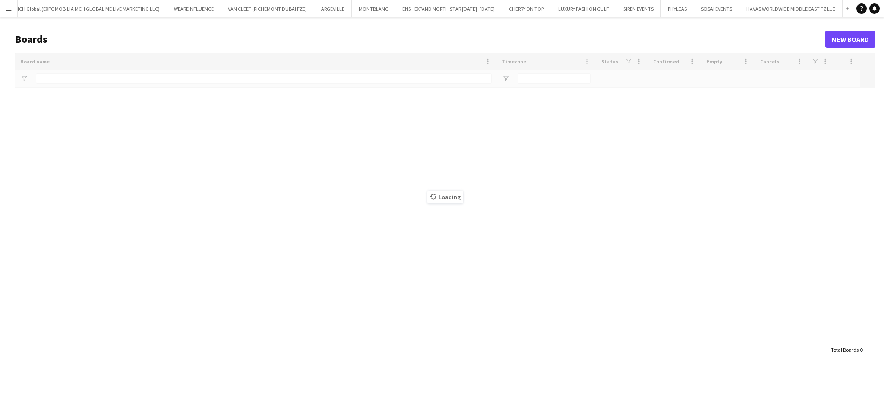
scroll to position [0, 62]
type input "*****"
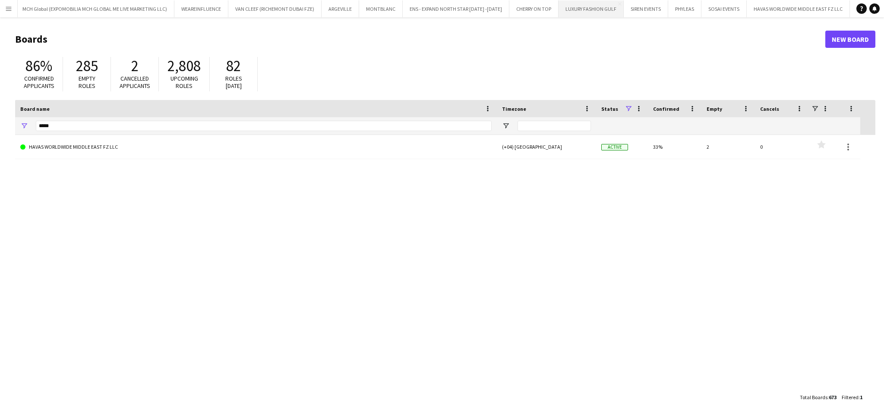
click at [583, 9] on button "LUXURY FASHION GULF Close" at bounding box center [590, 8] width 65 height 17
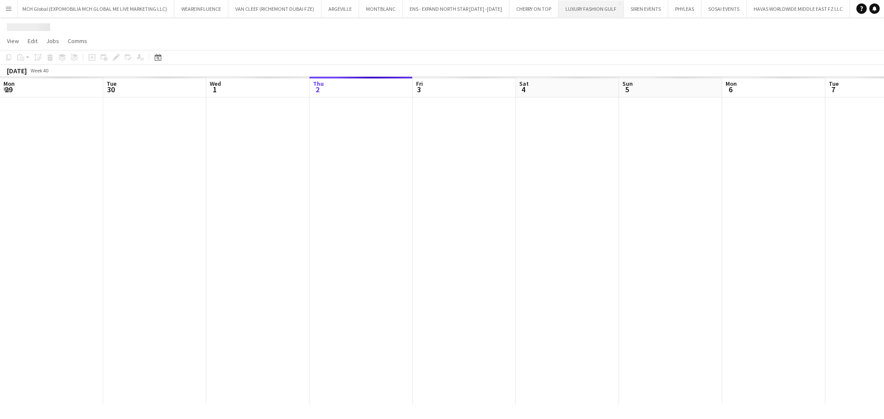
scroll to position [0, 206]
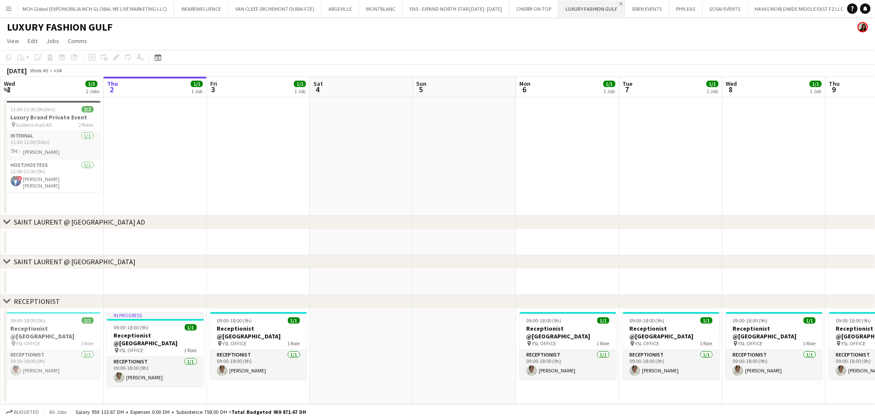
click at [619, 2] on app-icon "Close" at bounding box center [620, 3] width 3 height 3
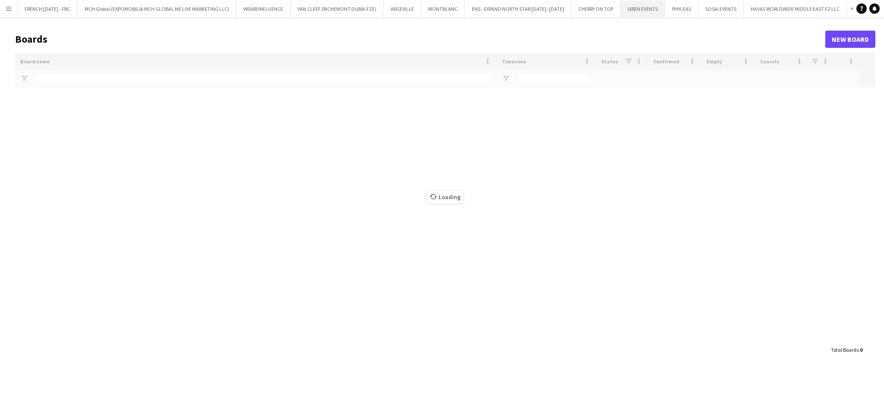
type input "*****"
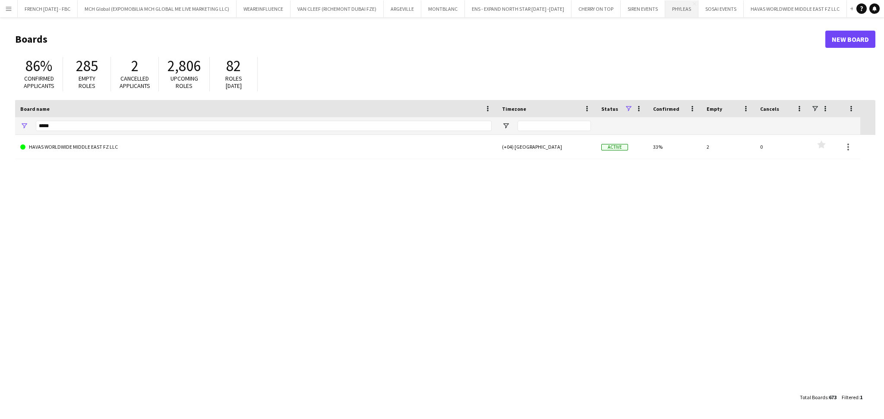
click at [669, 9] on button "PHYLEAS Close" at bounding box center [681, 8] width 33 height 17
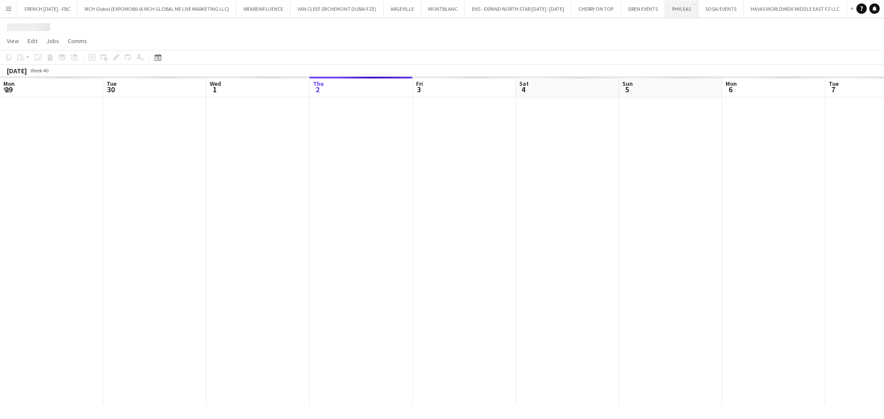
scroll to position [0, 206]
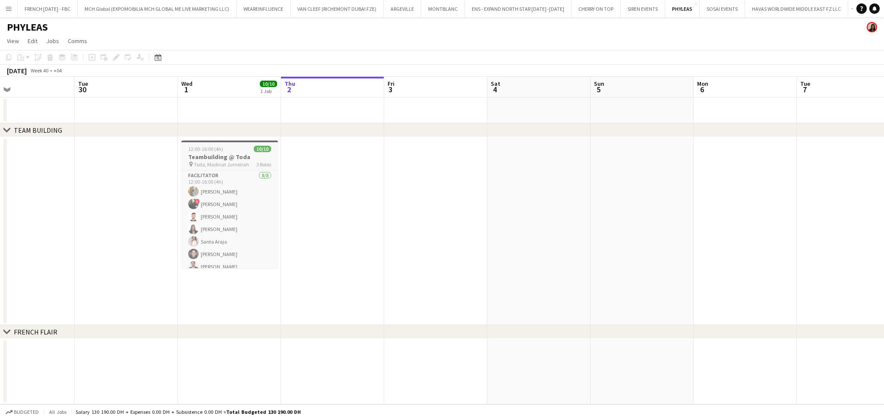
drag, startPoint x: 433, startPoint y: 294, endPoint x: 309, endPoint y: 264, distance: 127.8
click at [450, 296] on app-calendar-viewport "Sat 27 Sun 28 Mon 29 Tue 30 Wed 1 10/10 1 Job Thu 2 Fri 3 Sat 4 Sun 5 Mon 6 Tue…" at bounding box center [442, 241] width 884 height 328
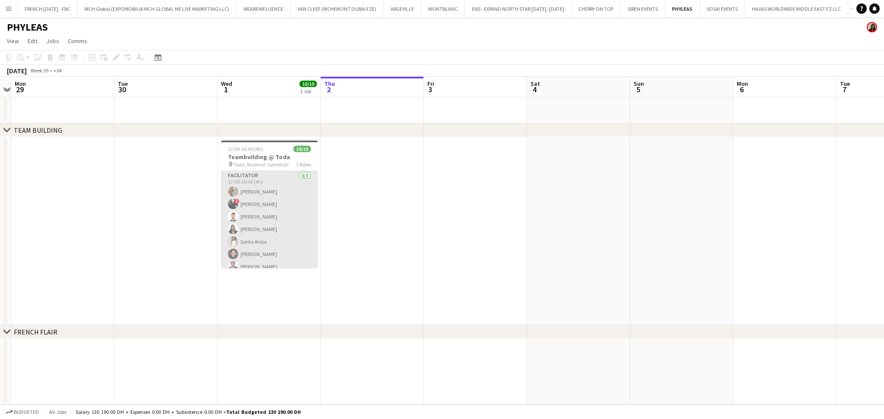
click at [259, 234] on app-card-role "Facilitator 8/8 12:00-16:00 (4h) Ahmed Fouda ! Maria Leontyeva Qusai Wahbeh Dar…" at bounding box center [269, 229] width 97 height 117
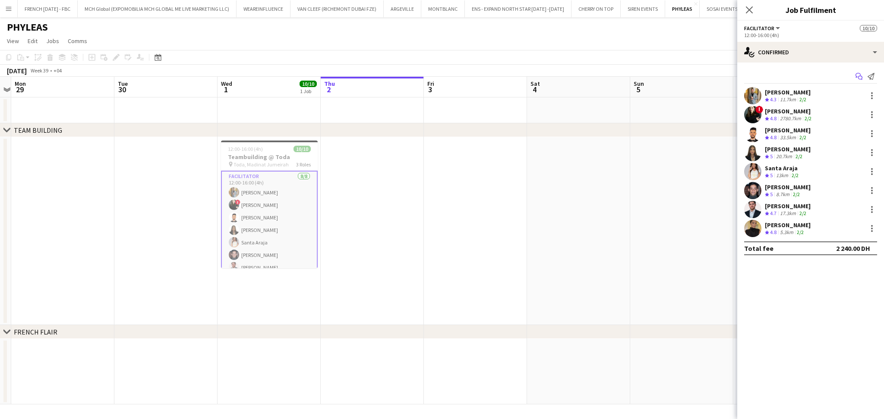
click at [855, 76] on icon "Start chat" at bounding box center [858, 76] width 7 height 7
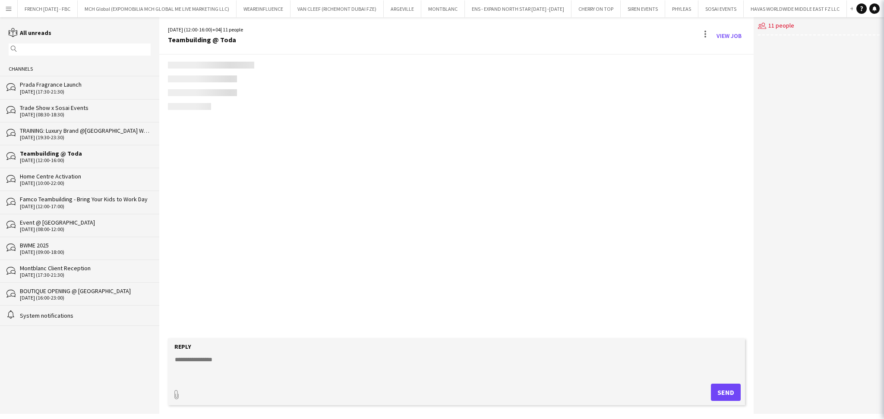
scroll to position [873, 0]
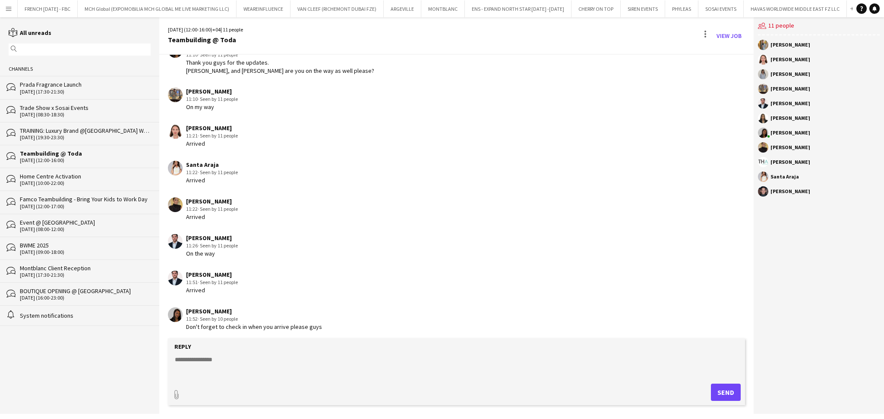
click at [246, 364] on textarea at bounding box center [458, 367] width 568 height 22
paste textarea "**********"
paste textarea "*****"
type textarea "**********"
click at [724, 394] on button "Send" at bounding box center [726, 392] width 30 height 17
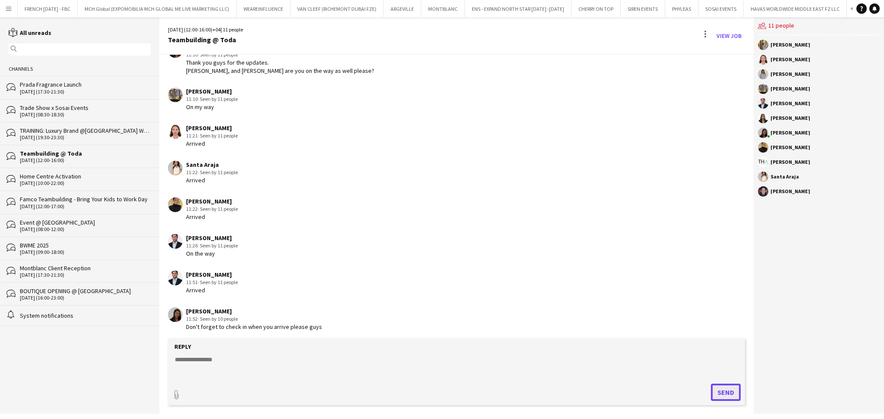
scroll to position [941, 0]
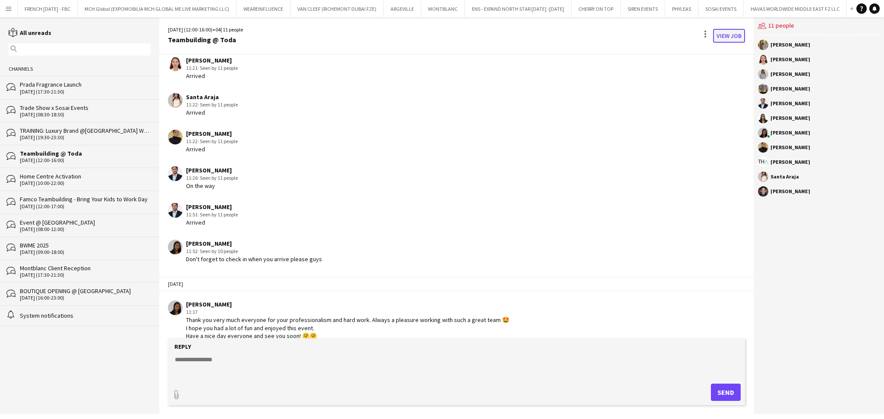
click at [719, 35] on link "View Job" at bounding box center [729, 36] width 32 height 14
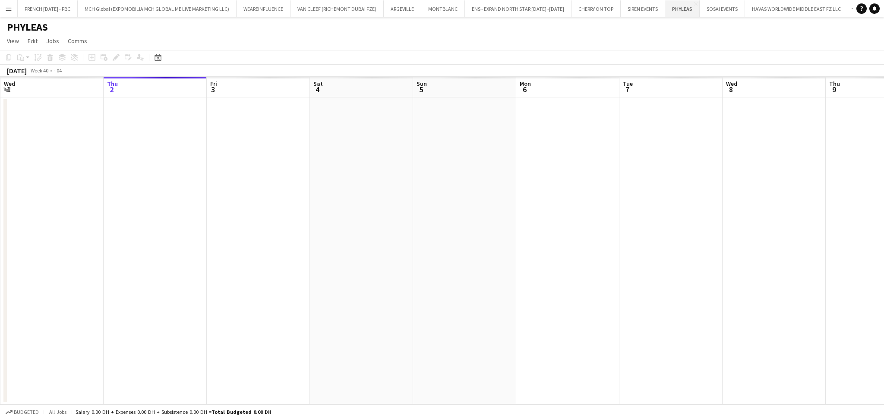
scroll to position [0, 297]
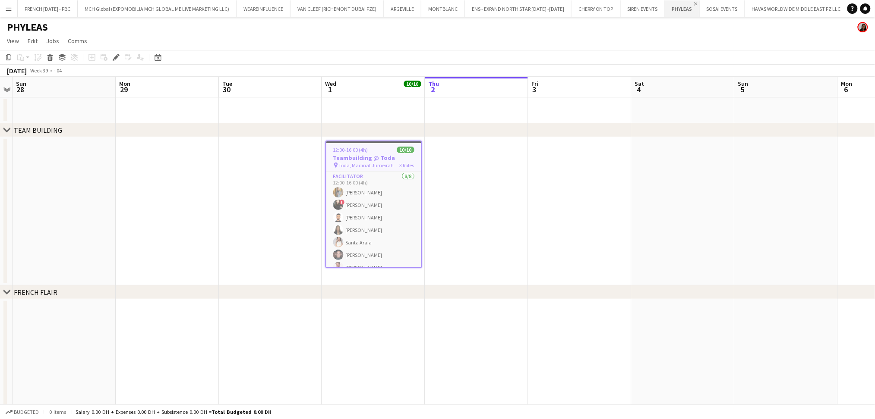
click at [694, 3] on app-icon "Close" at bounding box center [695, 3] width 3 height 3
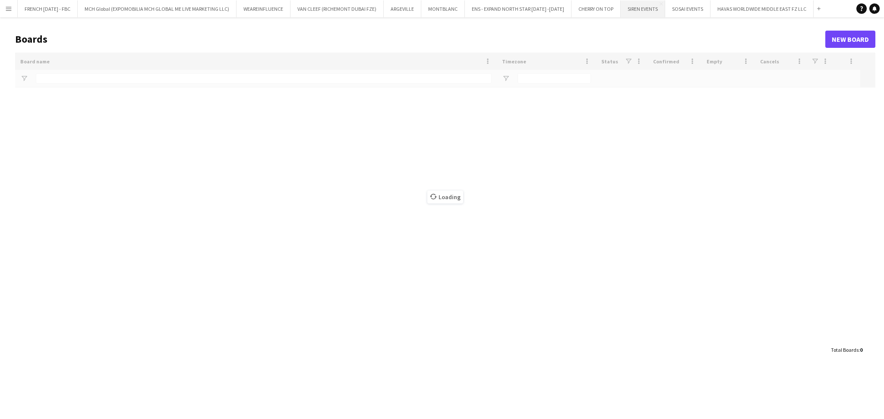
type input "*****"
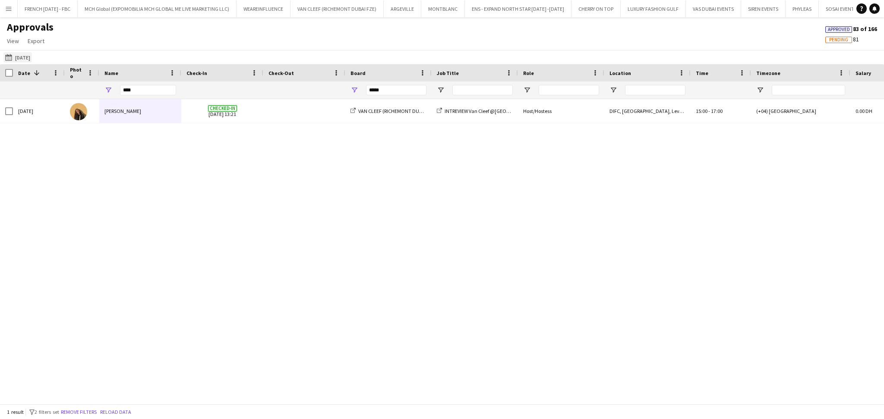
click at [32, 57] on button "[DATE] [DATE]" at bounding box center [17, 57] width 28 height 10
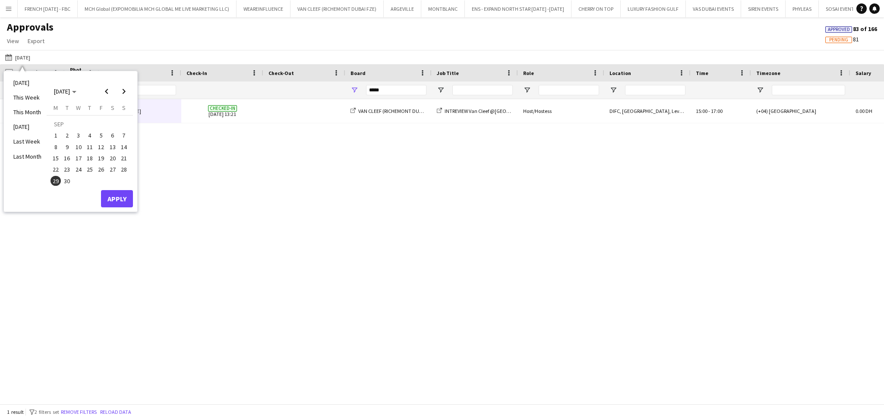
click at [2, 8] on button "Menu" at bounding box center [8, 8] width 17 height 17
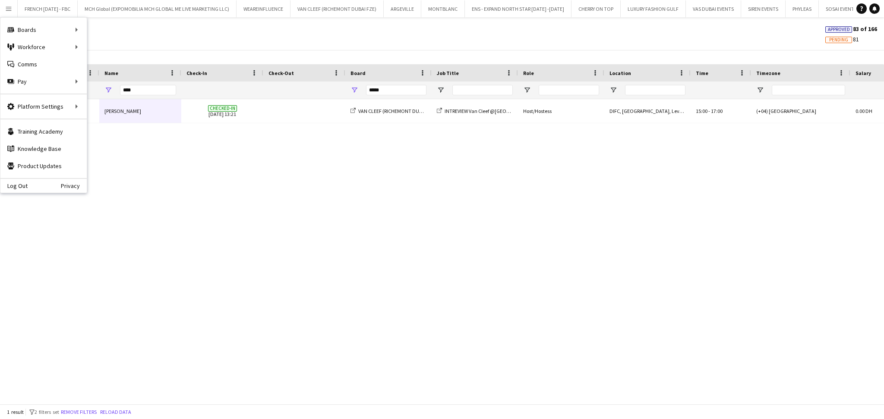
click at [216, 163] on div "[DATE] [PERSON_NAME] Checked-in [DATE] 13:21 VAN CLEEF (RICHEMONT DUBAI FZE) IN…" at bounding box center [442, 247] width 884 height 296
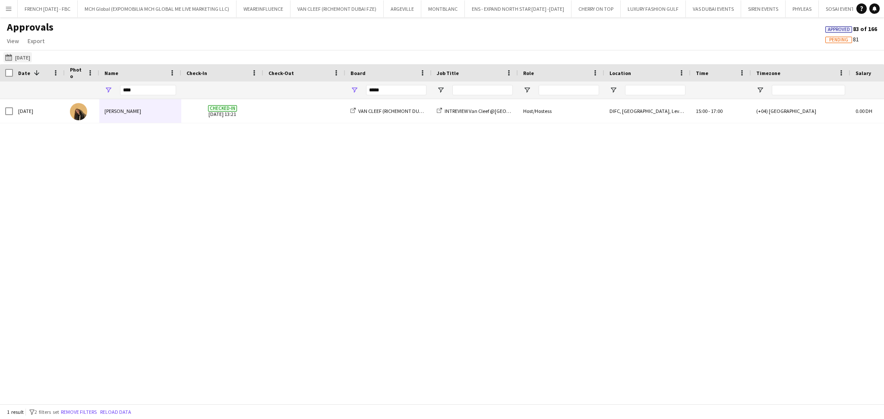
click at [25, 57] on button "[DATE] [DATE]" at bounding box center [17, 57] width 28 height 10
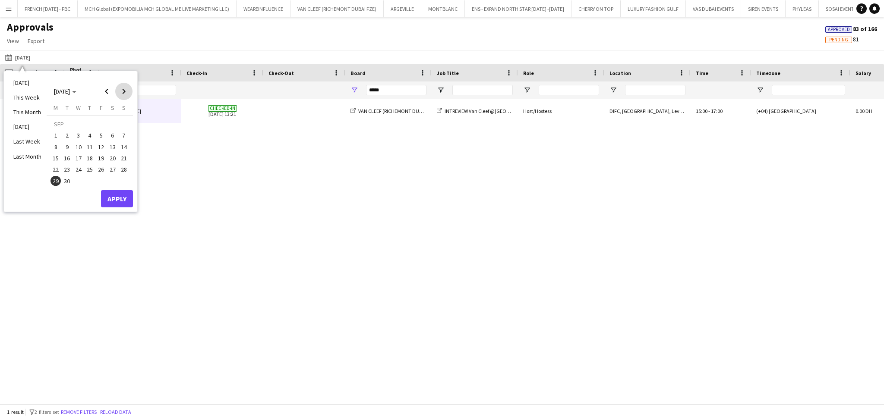
click at [121, 88] on span "Next month" at bounding box center [123, 91] width 17 height 17
click at [81, 135] on span "1" at bounding box center [78, 136] width 10 height 10
click at [115, 200] on button "Apply" at bounding box center [117, 198] width 32 height 17
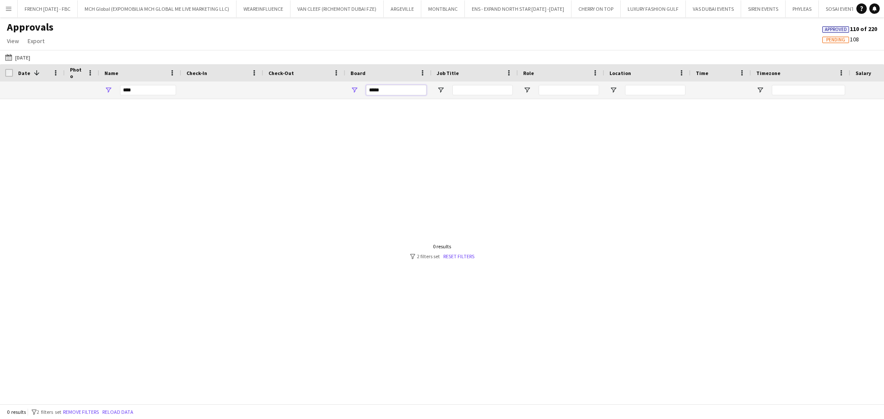
drag, startPoint x: 388, startPoint y: 90, endPoint x: 338, endPoint y: 88, distance: 49.7
click at [338, 88] on div "**** *****" at bounding box center [783, 90] width 1566 height 17
type input "****"
click at [93, 85] on div "**** ****" at bounding box center [783, 90] width 1566 height 17
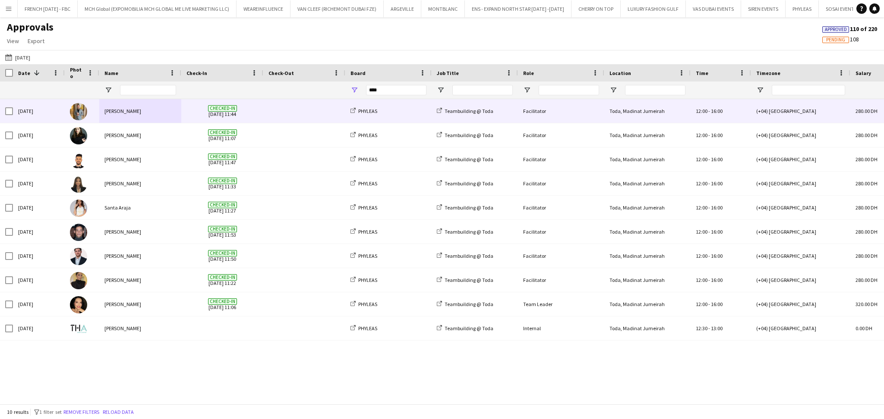
click at [161, 116] on div "[PERSON_NAME]" at bounding box center [140, 111] width 82 height 24
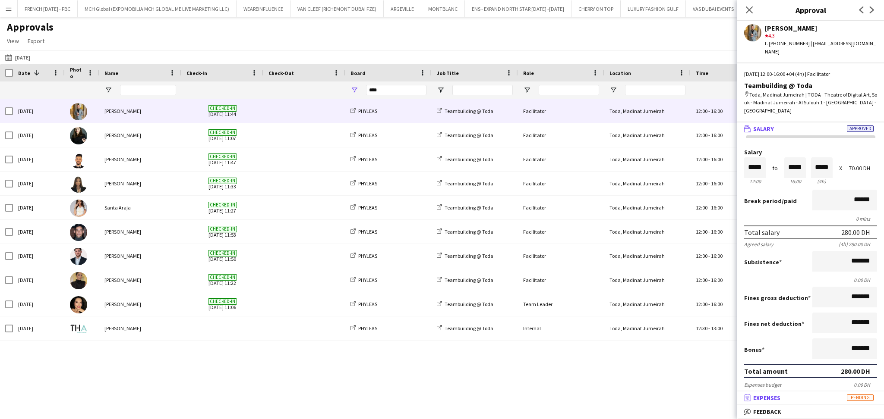
click at [796, 402] on mat-panel-title "receipt Expenses Pending" at bounding box center [808, 398] width 143 height 8
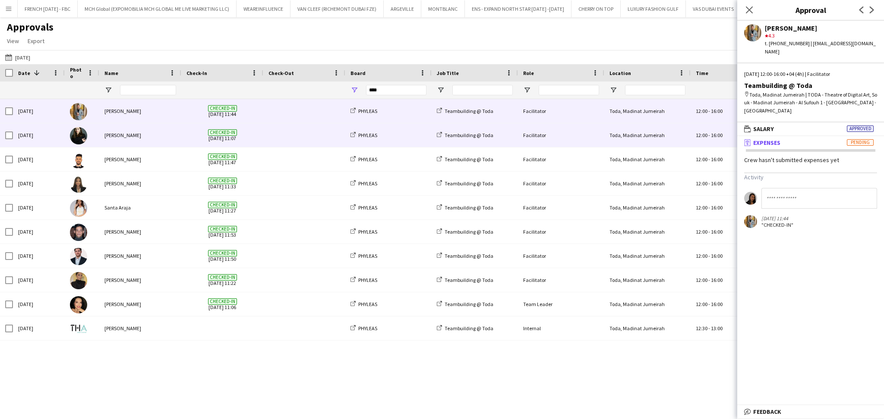
click at [154, 141] on div "[PERSON_NAME]" at bounding box center [140, 135] width 82 height 24
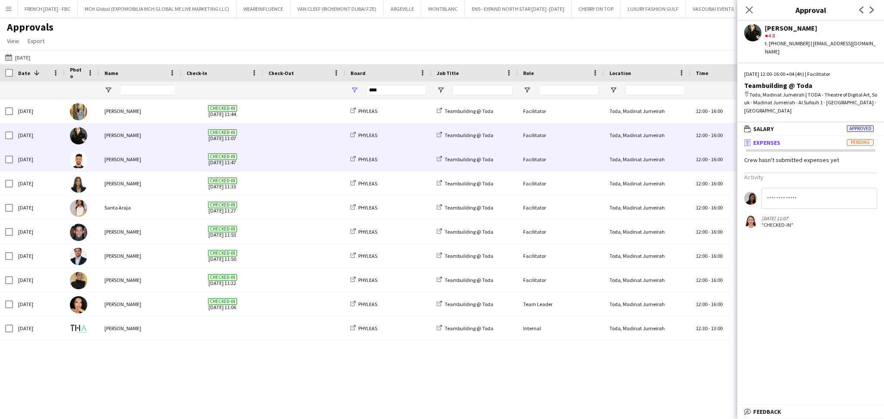
click at [172, 160] on div "[PERSON_NAME]" at bounding box center [140, 160] width 82 height 24
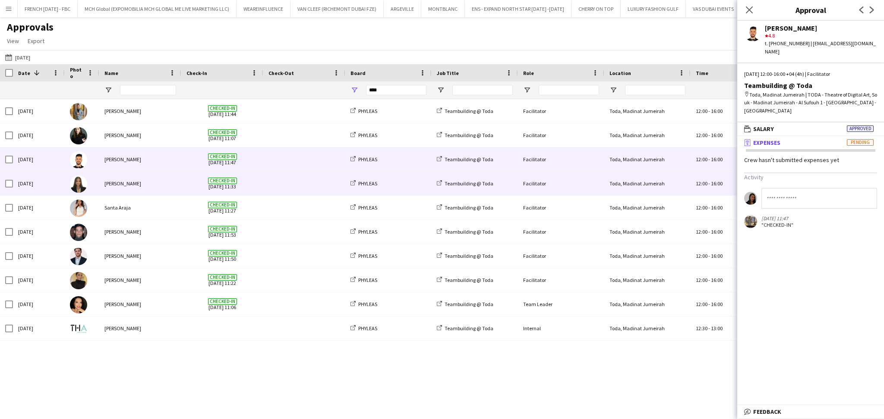
click at [139, 187] on div "[PERSON_NAME]" at bounding box center [140, 184] width 82 height 24
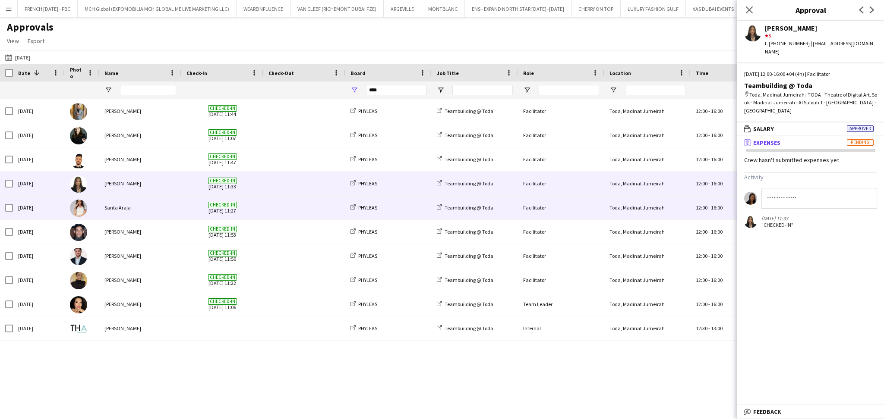
click at [134, 210] on div "Santa Araja" at bounding box center [140, 208] width 82 height 24
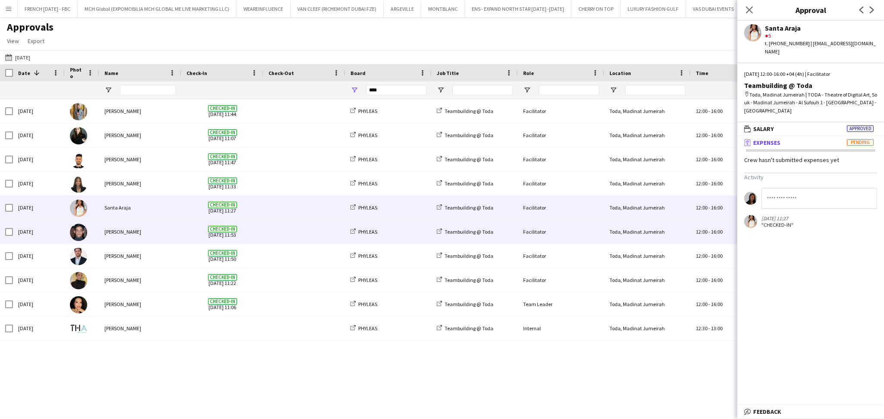
click at [137, 233] on div "[PERSON_NAME]" at bounding box center [140, 232] width 82 height 24
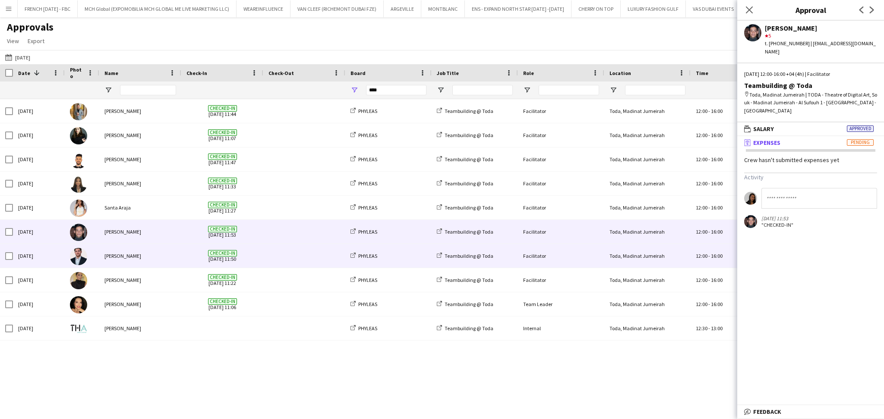
click at [142, 265] on div "[PERSON_NAME]" at bounding box center [140, 256] width 82 height 24
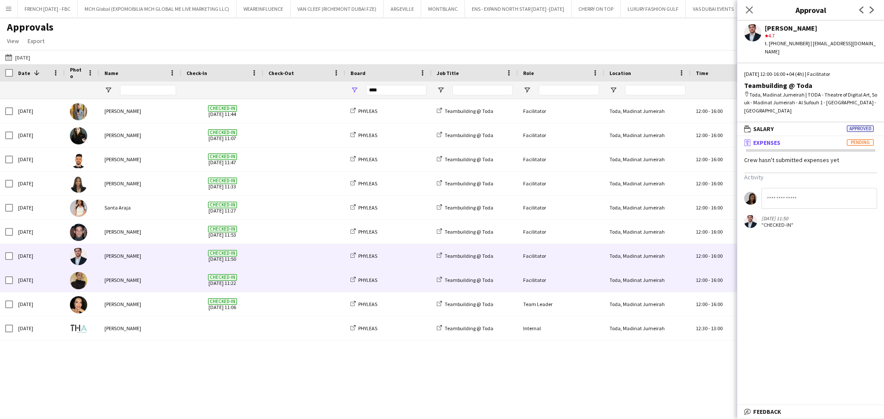
click at [140, 291] on div "[PERSON_NAME]" at bounding box center [140, 280] width 82 height 24
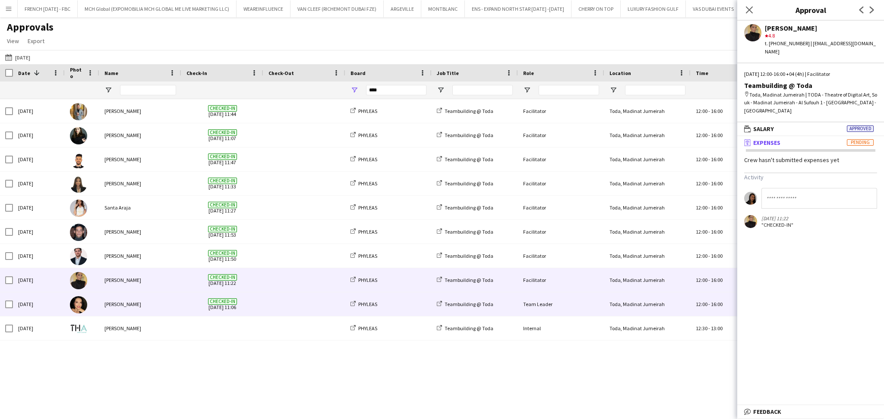
click at [142, 316] on div "[PERSON_NAME]" at bounding box center [140, 305] width 82 height 24
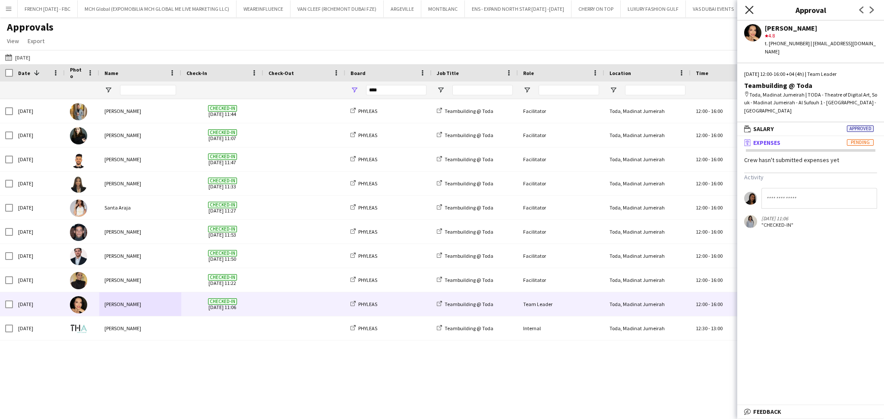
click at [746, 10] on icon "Close pop-in" at bounding box center [749, 10] width 8 height 8
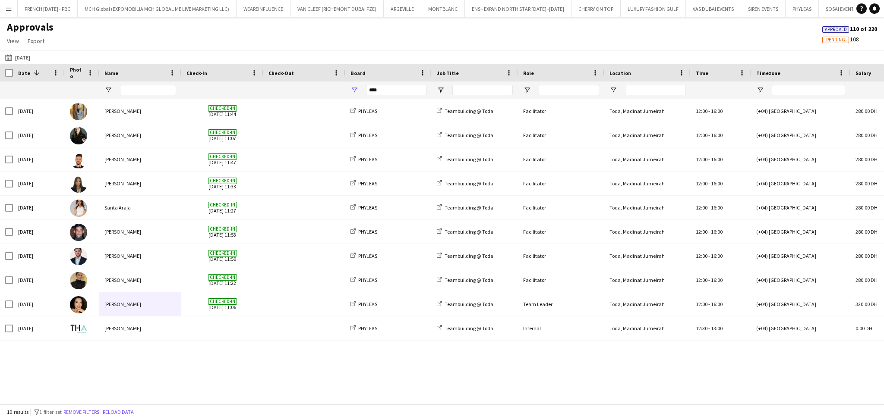
click at [10, 6] on app-icon "Menu" at bounding box center [8, 8] width 7 height 7
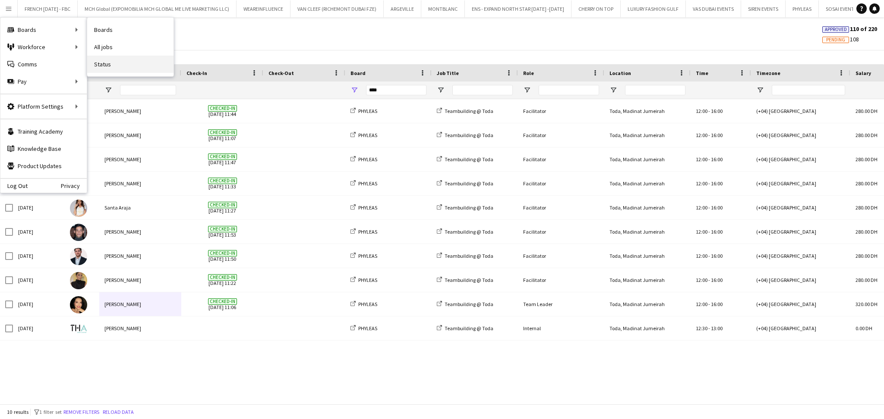
click at [106, 62] on link "Status" at bounding box center [130, 64] width 86 height 17
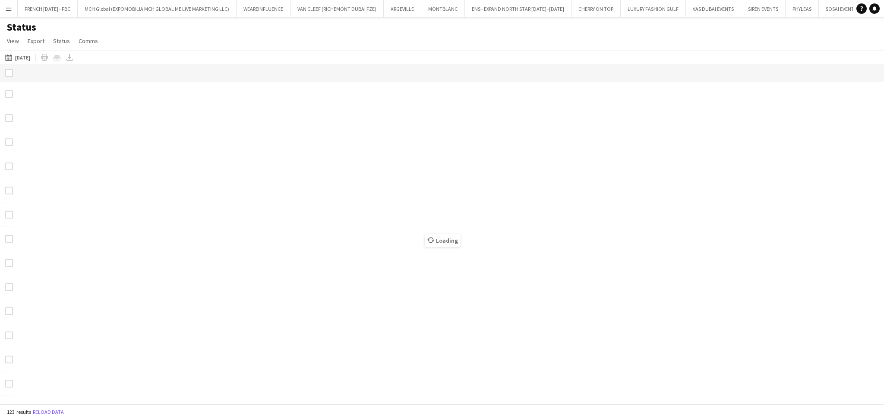
click at [2, 15] on button "Menu" at bounding box center [8, 8] width 17 height 17
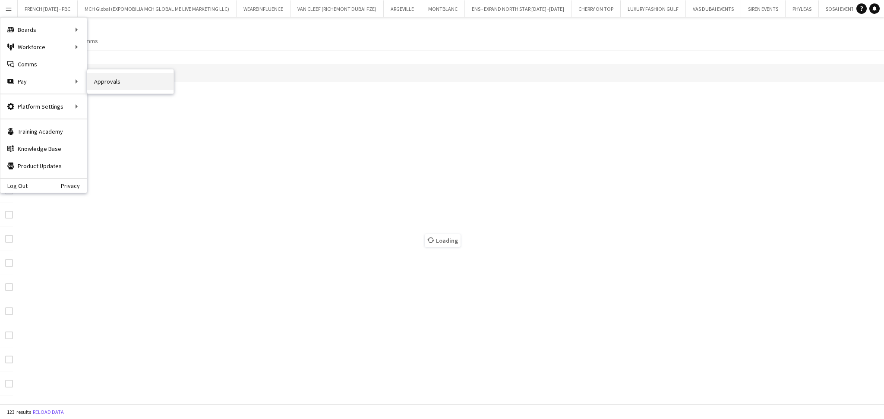
click at [122, 84] on link "Approvals" at bounding box center [130, 81] width 86 height 17
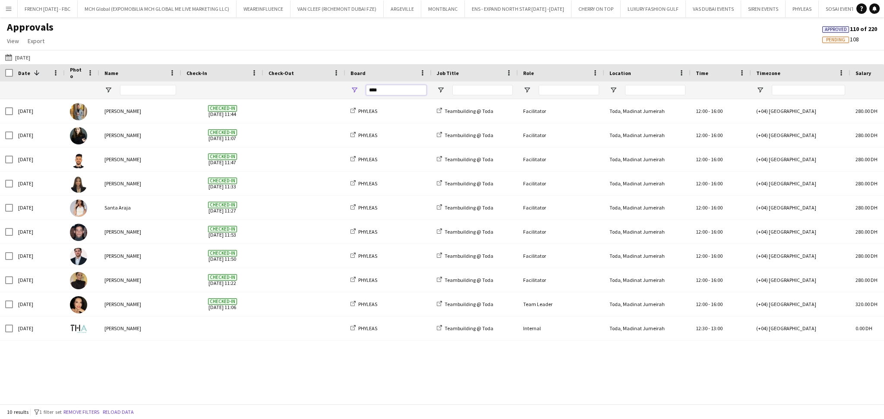
drag, startPoint x: 382, startPoint y: 89, endPoint x: 318, endPoint y: 88, distance: 64.3
click at [318, 88] on div "****" at bounding box center [783, 90] width 1566 height 17
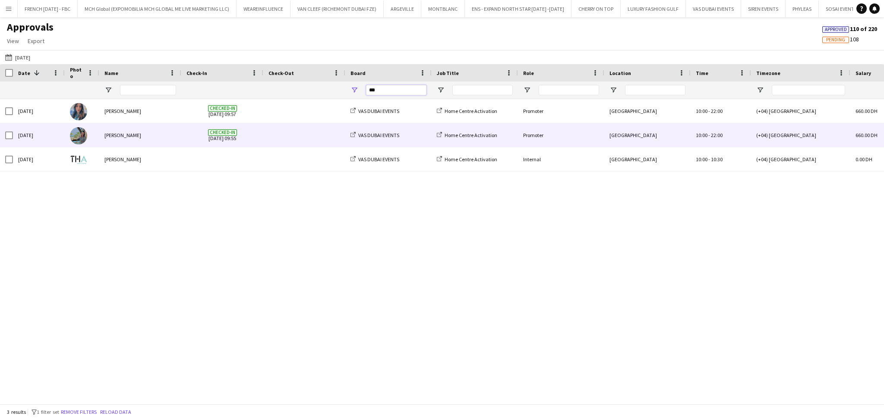
type input "***"
click at [142, 129] on div "[PERSON_NAME]" at bounding box center [140, 135] width 82 height 24
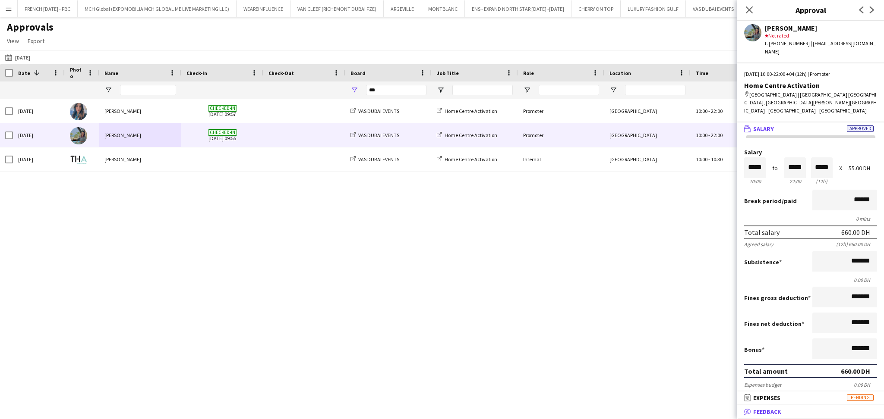
click at [830, 409] on mat-panel-title "bubble-pencil Feedback" at bounding box center [808, 412] width 143 height 8
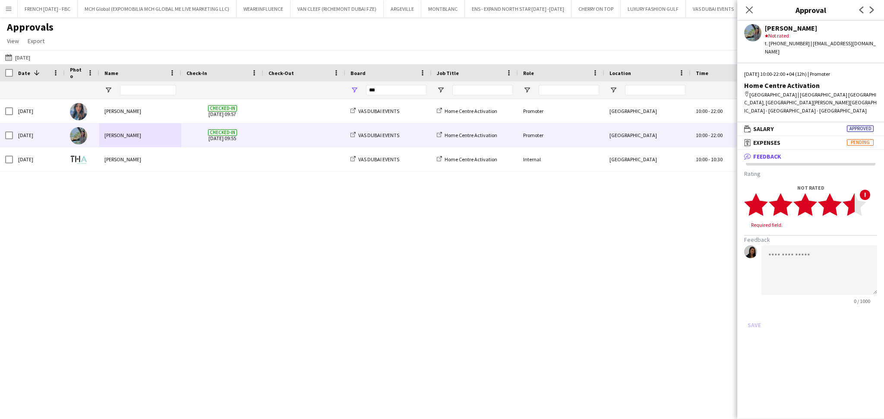
click at [852, 193] on polygon at bounding box center [854, 204] width 24 height 22
click at [850, 248] on textarea at bounding box center [819, 262] width 116 height 50
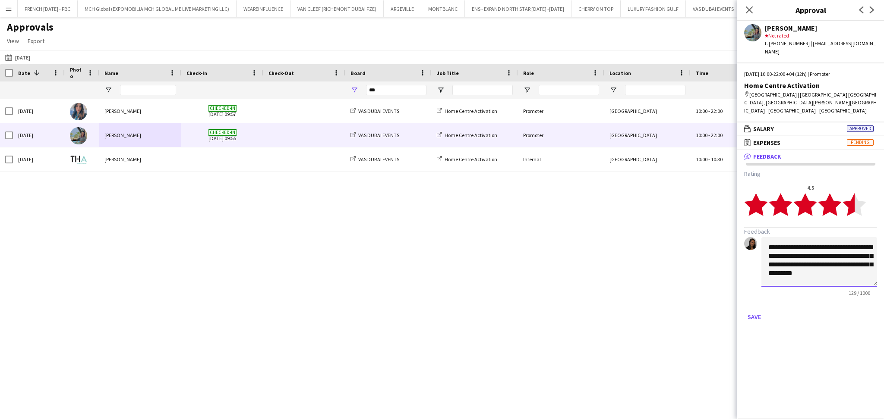
drag, startPoint x: 862, startPoint y: 257, endPoint x: 733, endPoint y: 227, distance: 132.4
click at [733, 227] on body "Menu Boards Boards Boards All jobs Status Workforce Workforce My Workforce Recr…" at bounding box center [442, 209] width 884 height 419
type textarea "**********"
click at [756, 310] on button "Save" at bounding box center [754, 317] width 20 height 14
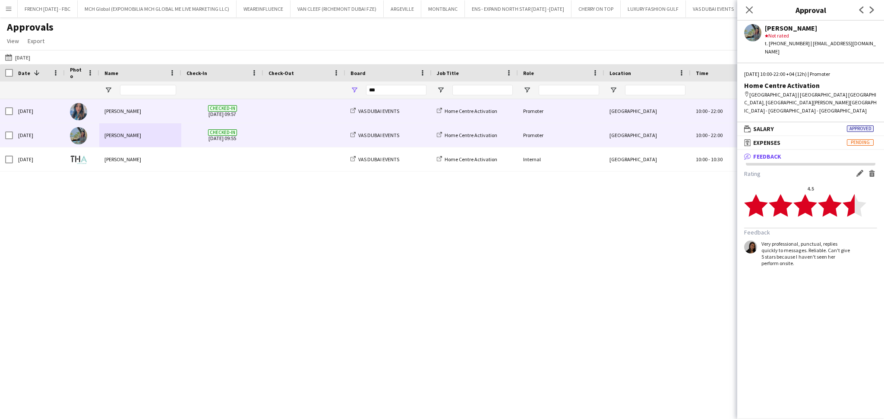
click at [143, 106] on div "[PERSON_NAME]" at bounding box center [140, 111] width 82 height 24
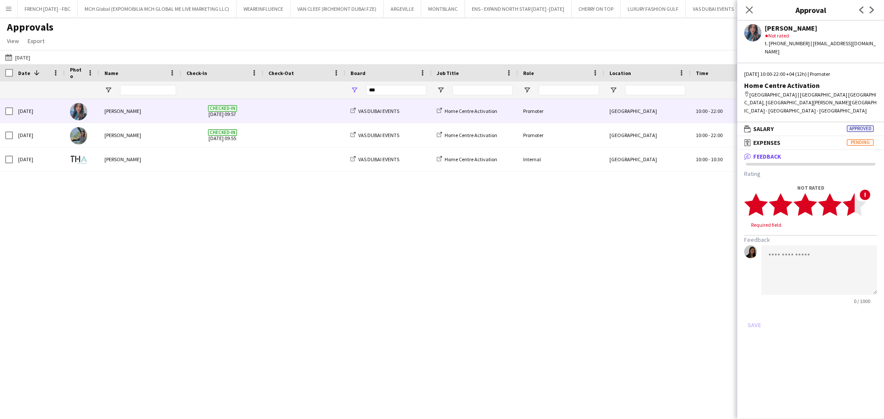
drag, startPoint x: 854, startPoint y: 195, endPoint x: 850, endPoint y: 206, distance: 11.6
click at [854, 195] on icon "star" at bounding box center [854, 205] width 24 height 24
click at [843, 238] on textarea at bounding box center [819, 262] width 116 height 50
paste textarea "**********"
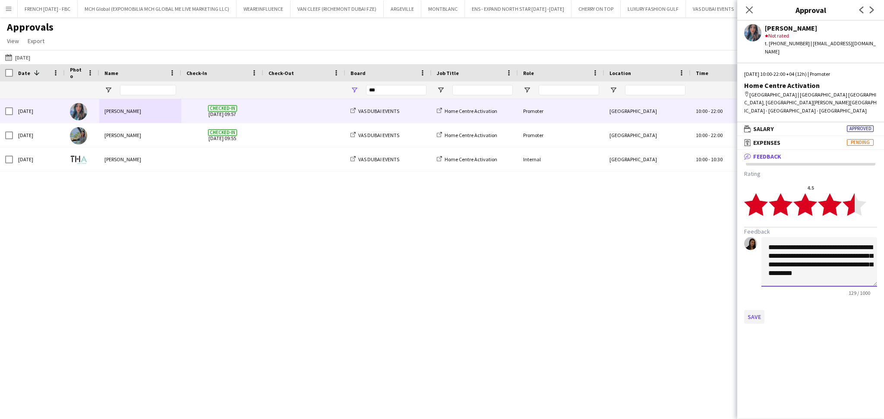
type textarea "**********"
click at [757, 310] on button "Save" at bounding box center [754, 317] width 20 height 14
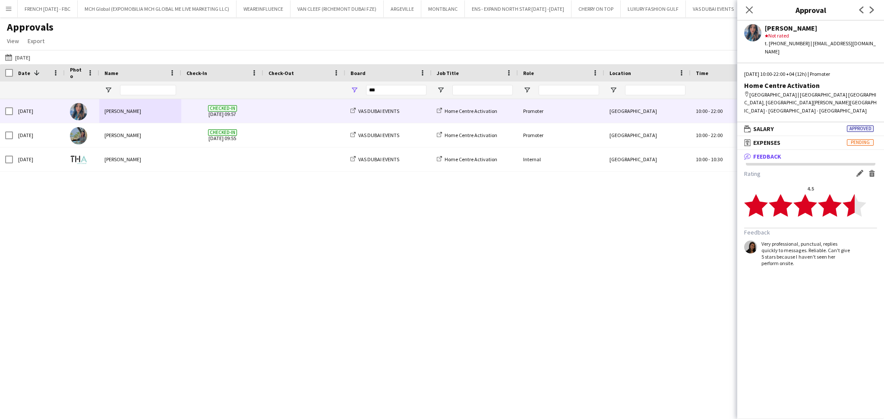
click at [709, 42] on div "Approvals View Customise view Customise filters Reset Filters Reset View Reset …" at bounding box center [442, 35] width 884 height 29
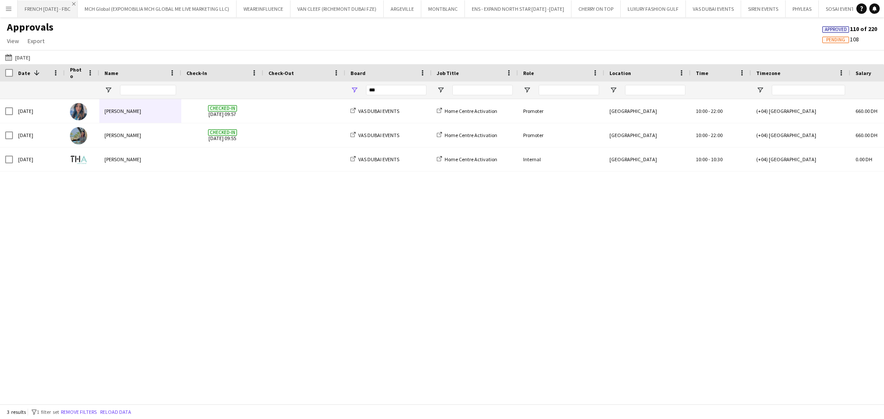
click at [76, 2] on app-icon "Close" at bounding box center [73, 3] width 3 height 3
click at [171, 2] on app-icon "Close" at bounding box center [172, 3] width 3 height 3
click at [68, 3] on app-icon "Close" at bounding box center [67, 3] width 3 height 3
click at [105, 3] on app-icon "Close" at bounding box center [106, 3] width 3 height 3
click at [93, 3] on app-icon "Close" at bounding box center [94, 3] width 3 height 3
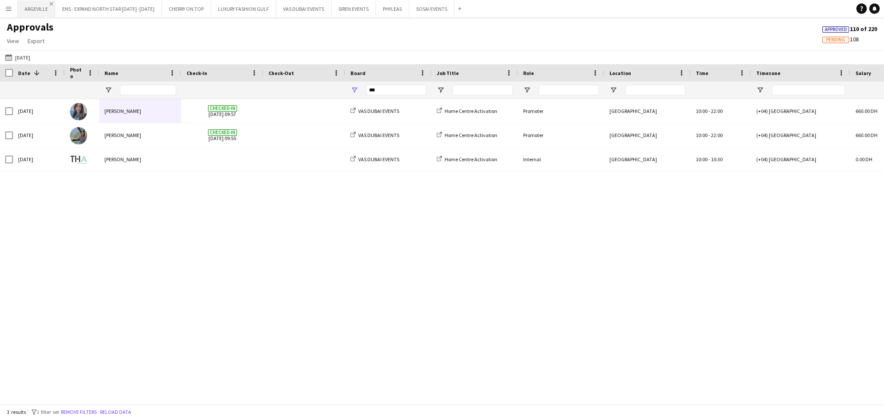
click at [50, 4] on app-icon "Close" at bounding box center [51, 3] width 3 height 3
click at [119, 3] on app-icon "Close" at bounding box center [120, 3] width 3 height 3
click at [63, 4] on app-icon "Close" at bounding box center [62, 3] width 3 height 3
click at [77, 4] on app-icon "Close" at bounding box center [78, 3] width 3 height 3
click at [113, 3] on app-icon "Close" at bounding box center [113, 3] width 3 height 3
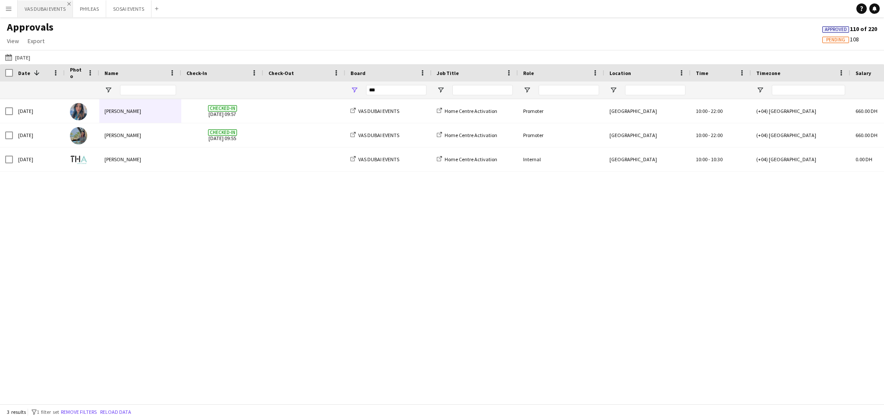
click at [68, 3] on app-icon "Close" at bounding box center [68, 3] width 3 height 3
click at [49, 2] on app-icon "Close" at bounding box center [46, 3] width 3 height 3
click at [60, 2] on app-icon "Close" at bounding box center [58, 3] width 3 height 3
drag, startPoint x: 399, startPoint y: 92, endPoint x: 340, endPoint y: 91, distance: 59.1
click at [340, 91] on div "***" at bounding box center [783, 90] width 1566 height 17
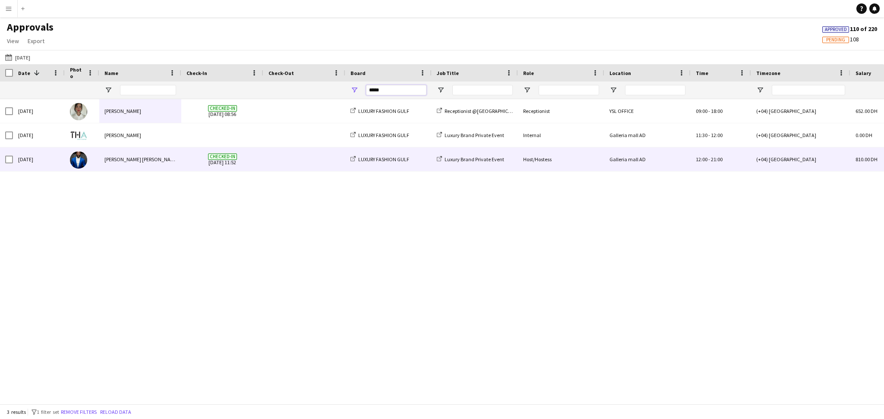
type input "*****"
drag, startPoint x: 174, startPoint y: 162, endPoint x: 179, endPoint y: 161, distance: 5.1
click at [174, 162] on div "[PERSON_NAME] [PERSON_NAME]" at bounding box center [140, 160] width 82 height 24
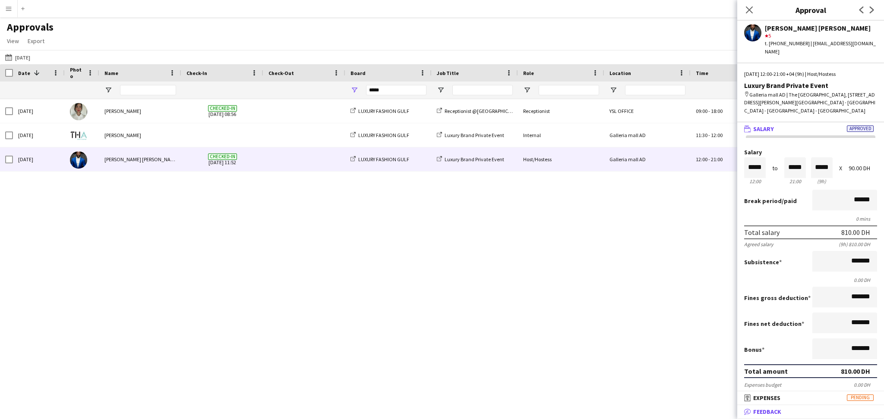
click at [823, 409] on mat-panel-title "bubble-pencil Feedback" at bounding box center [808, 412] width 143 height 8
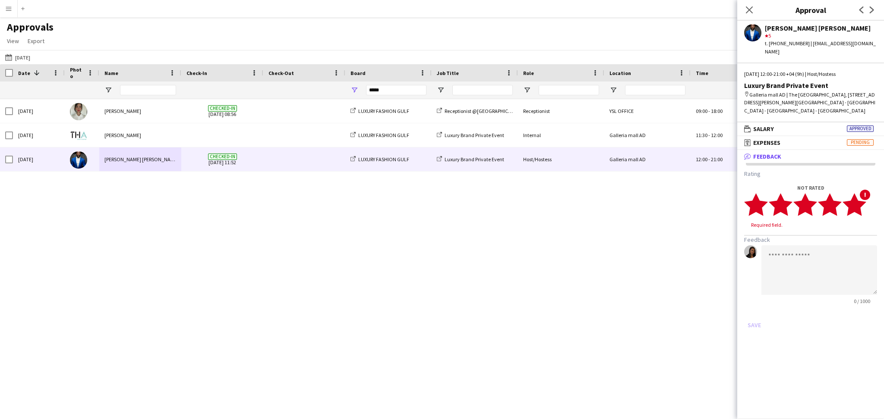
click at [863, 200] on icon "star" at bounding box center [854, 205] width 24 height 24
click at [851, 254] on textarea at bounding box center [819, 262] width 116 height 50
type textarea "*"
type textarea "**********"
click at [756, 310] on button "Save" at bounding box center [754, 317] width 20 height 14
